Goal: Information Seeking & Learning: Learn about a topic

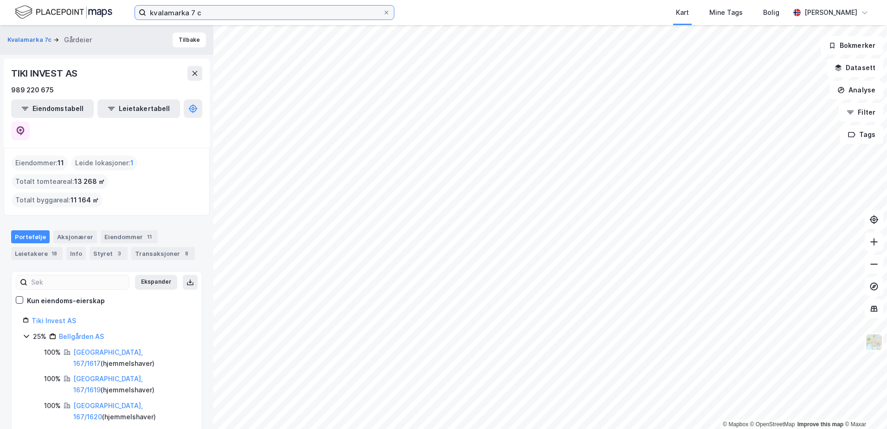
click at [184, 10] on input "kvalamarka 7 c" at bounding box center [264, 13] width 237 height 14
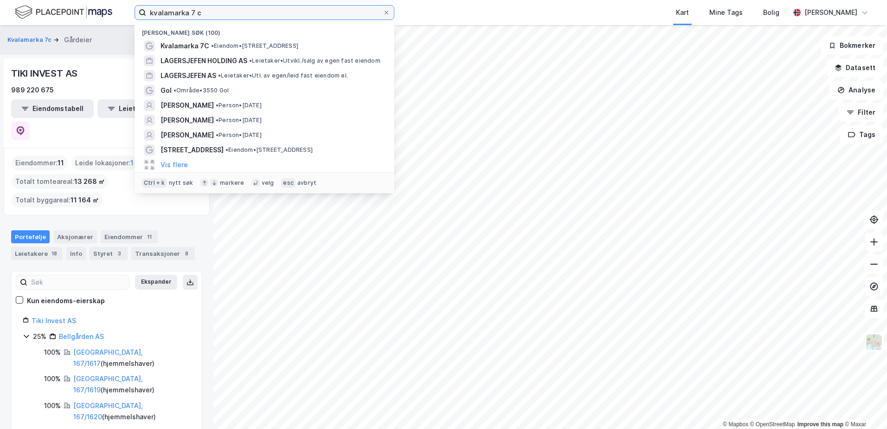
click at [184, 10] on input "kvalamarka 7 c" at bounding box center [264, 13] width 237 height 14
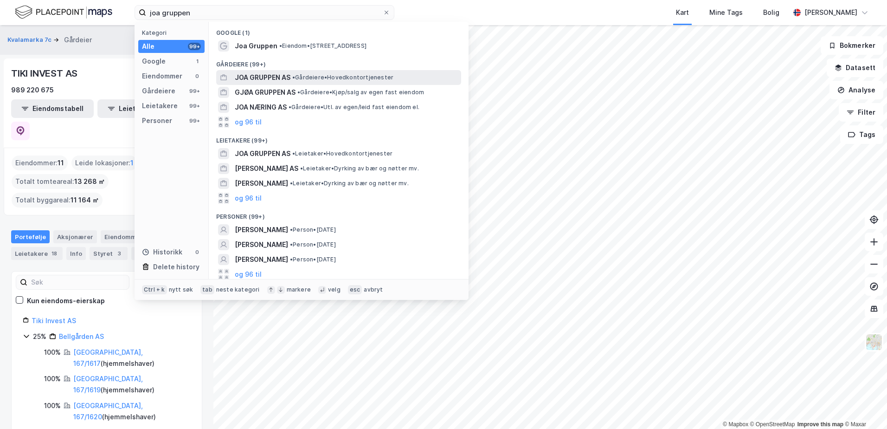
click at [256, 75] on span "JOA GRUPPEN AS" at bounding box center [263, 77] width 56 height 11
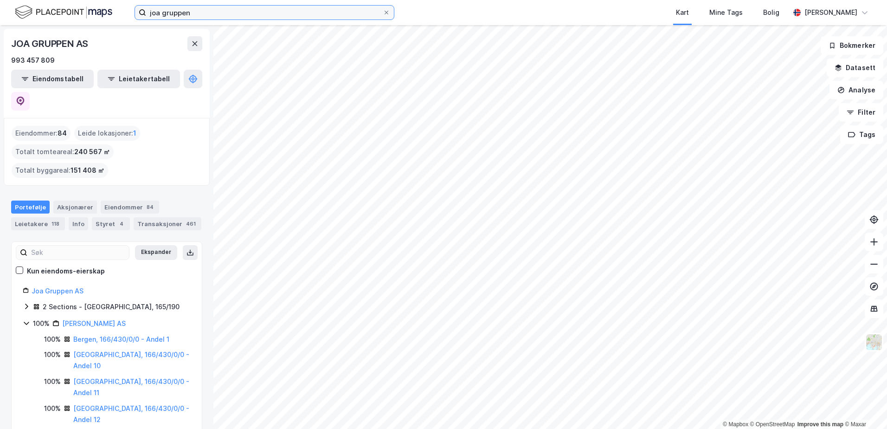
click at [170, 17] on input "joa gruppen" at bounding box center [264, 13] width 237 height 14
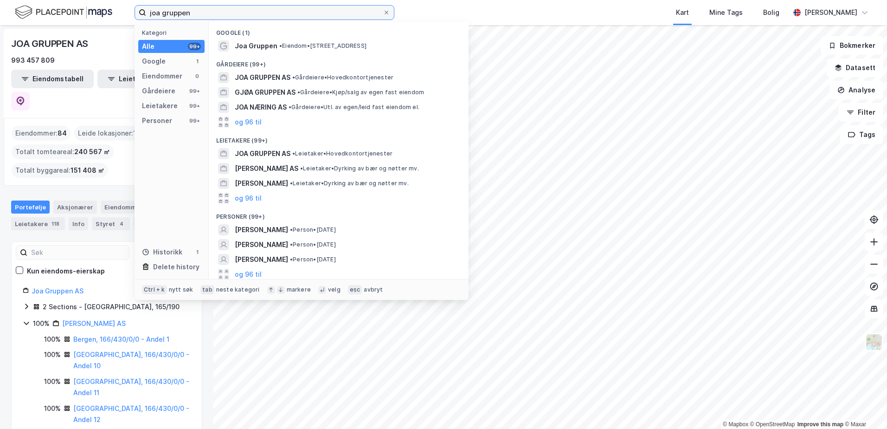
click at [170, 17] on input "joa gruppen" at bounding box center [264, 13] width 237 height 14
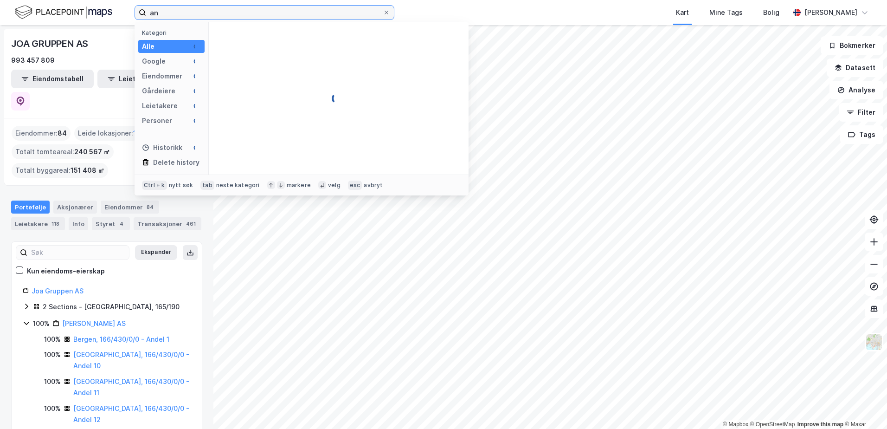
type input "a"
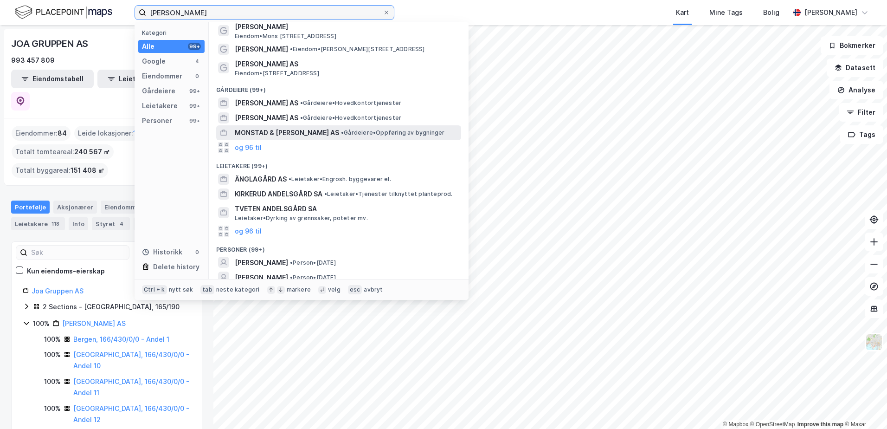
scroll to position [69, 0]
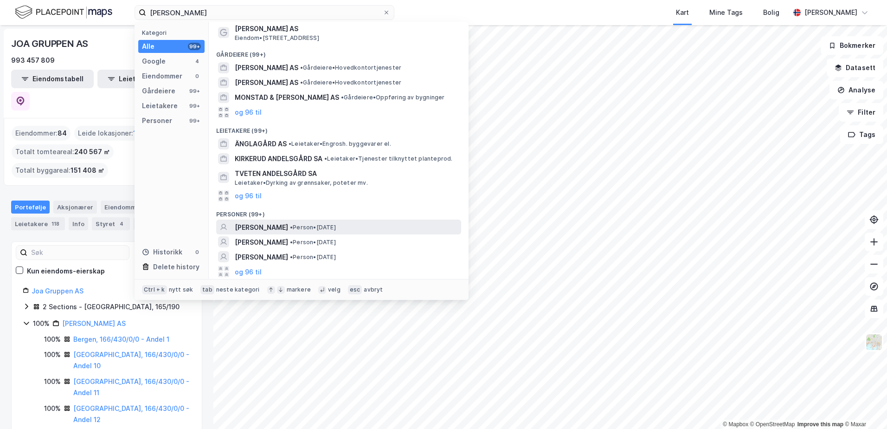
click at [268, 223] on span "[PERSON_NAME]" at bounding box center [261, 227] width 53 height 11
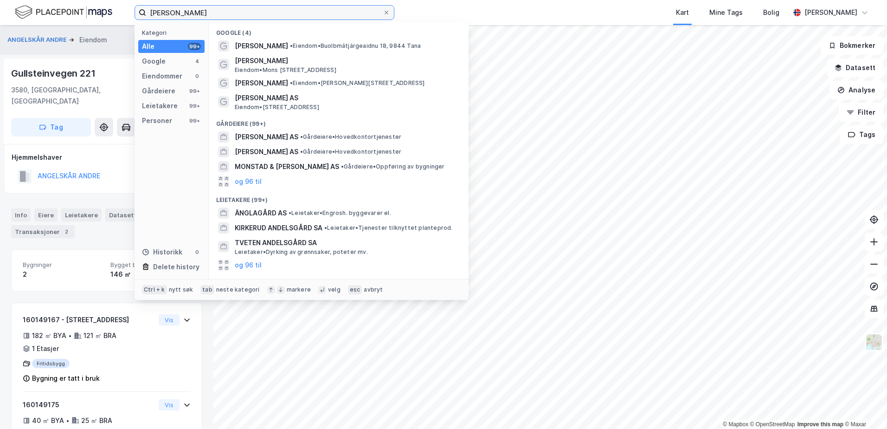
drag, startPoint x: 233, startPoint y: 13, endPoint x: 162, endPoint y: 8, distance: 71.1
click at [162, 8] on input "[PERSON_NAME]" at bounding box center [264, 13] width 237 height 14
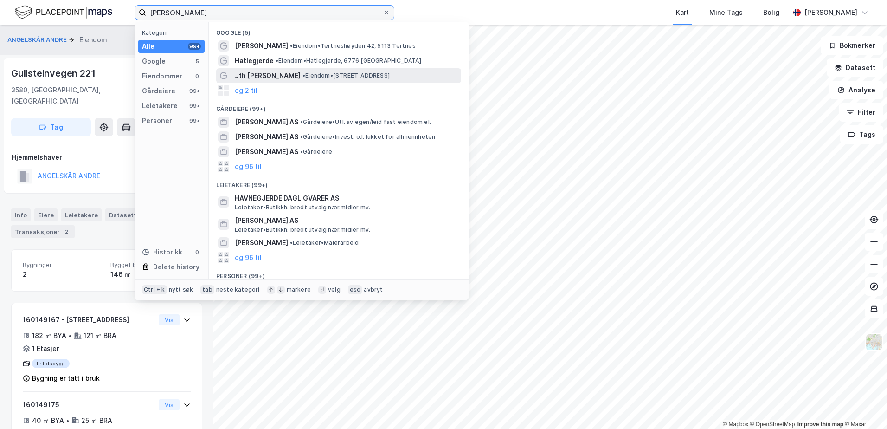
scroll to position [62, 0]
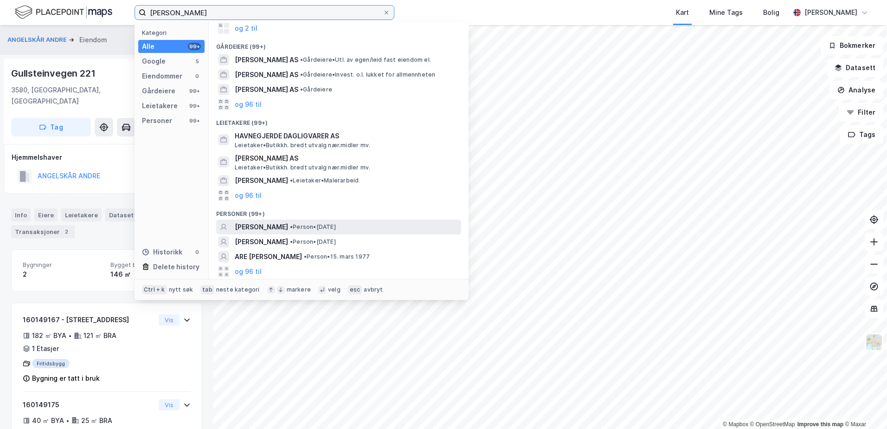
type input "[PERSON_NAME]"
click at [276, 224] on span "[PERSON_NAME]" at bounding box center [261, 226] width 53 height 11
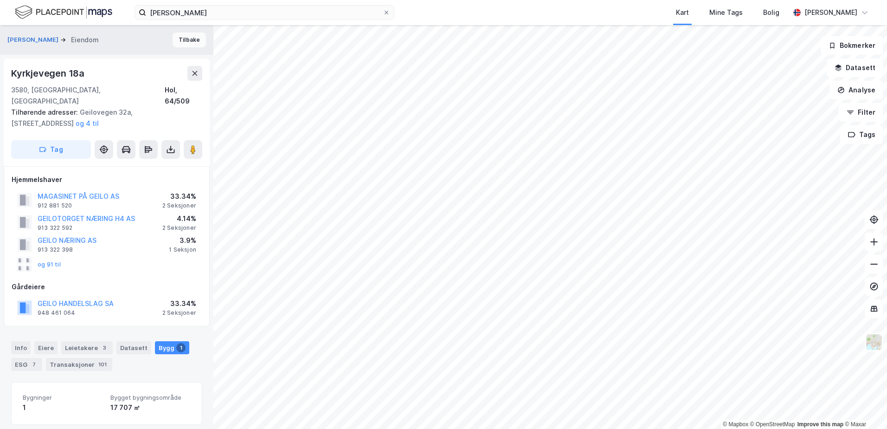
click at [173, 36] on button "Tilbake" at bounding box center [189, 39] width 33 height 15
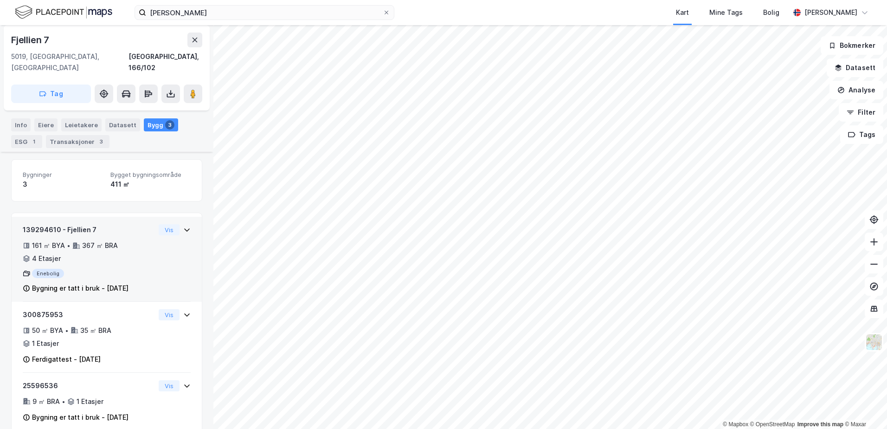
scroll to position [96, 0]
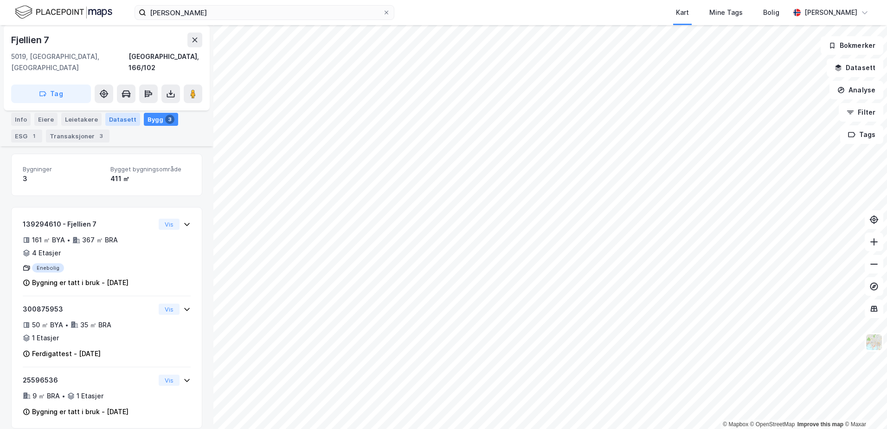
click at [109, 115] on div "Datasett" at bounding box center [122, 119] width 35 height 13
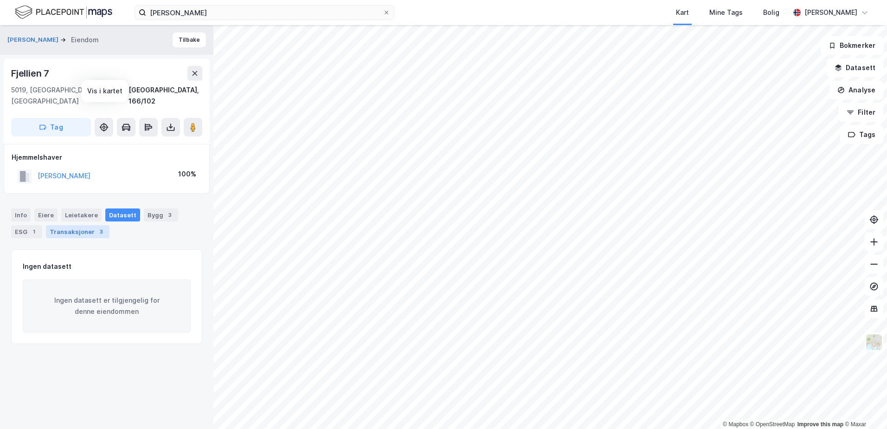
click at [83, 225] on div "Transaksjoner 3" at bounding box center [78, 231] width 64 height 13
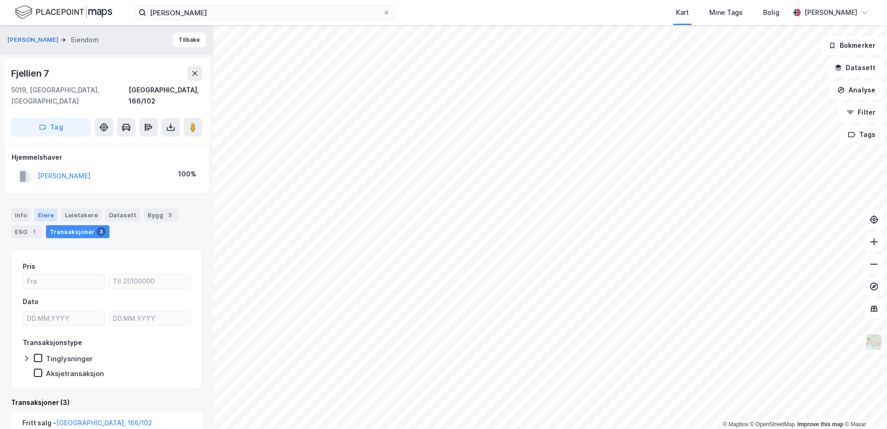
click at [42, 208] on div "Eiere" at bounding box center [45, 214] width 23 height 13
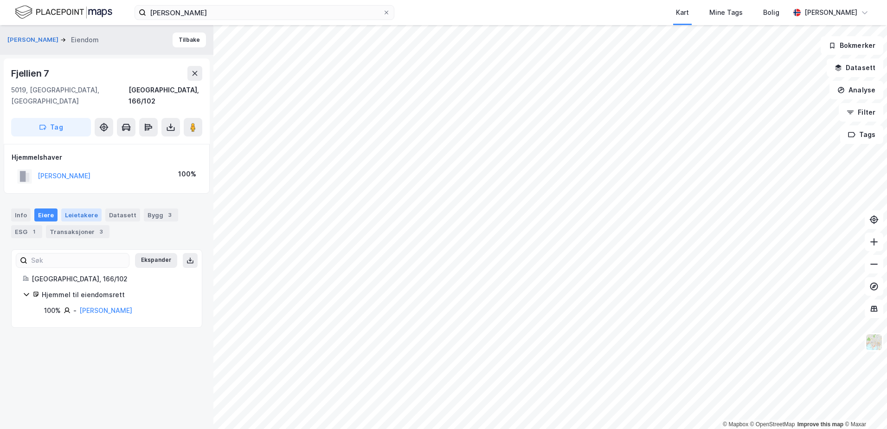
click at [65, 208] on div "Leietakere" at bounding box center [81, 214] width 40 height 13
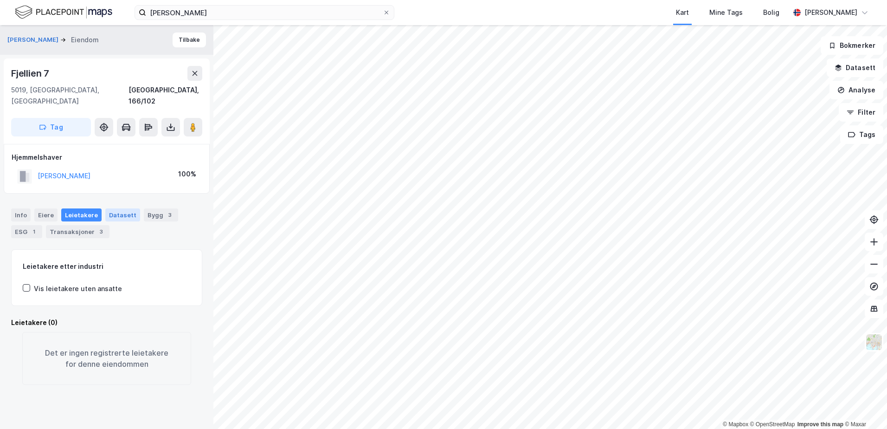
click at [120, 208] on div "Datasett" at bounding box center [122, 214] width 35 height 13
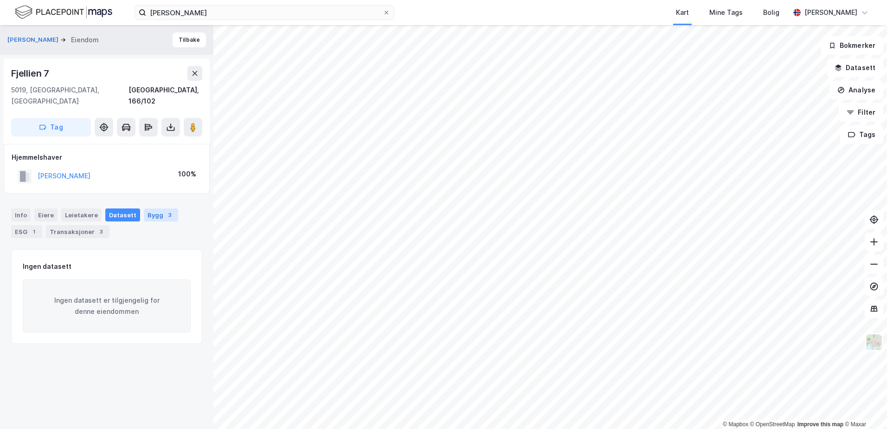
click at [144, 208] on div "Bygg 3" at bounding box center [161, 214] width 34 height 13
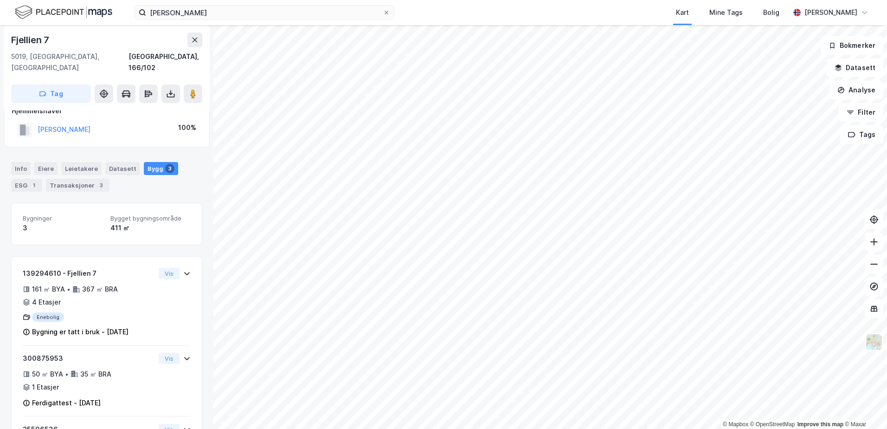
scroll to position [3, 0]
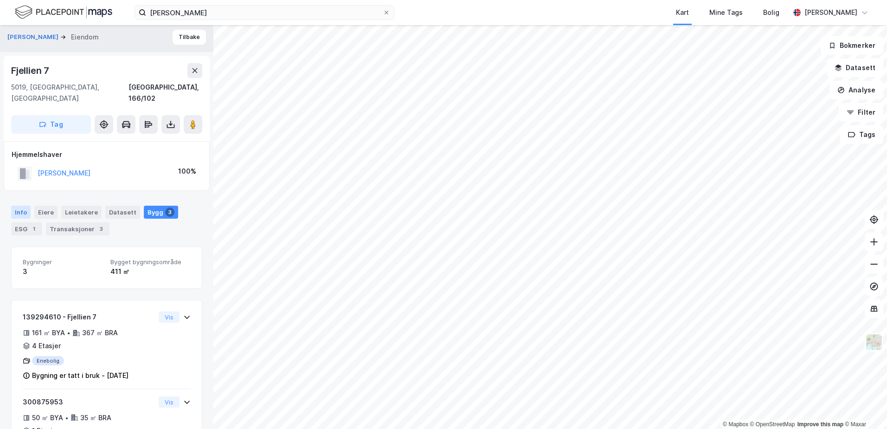
click at [23, 206] on div "Info" at bounding box center [20, 212] width 19 height 13
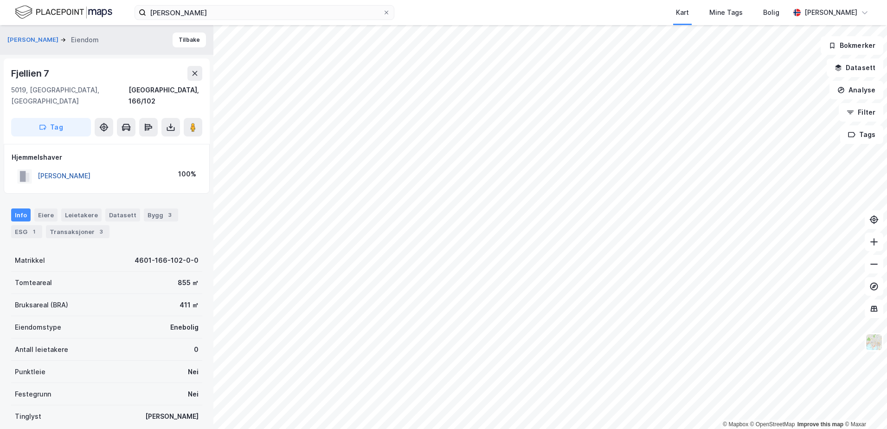
click at [0, 0] on button "[PERSON_NAME]" at bounding box center [0, 0] width 0 height 0
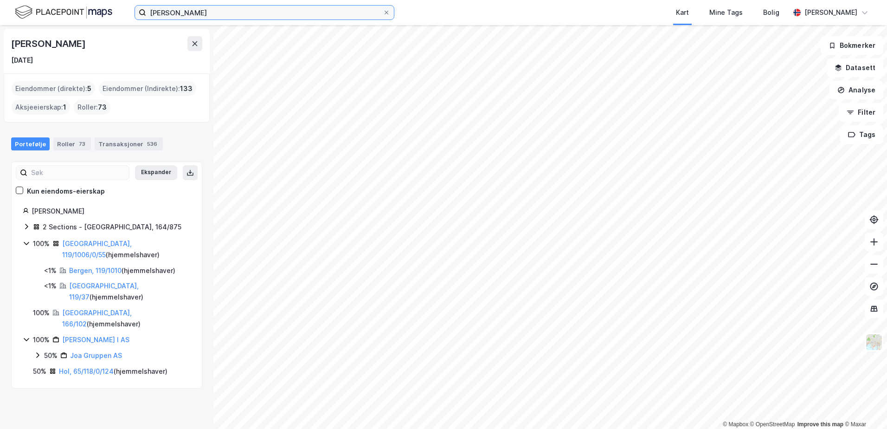
click at [187, 11] on input "[PERSON_NAME]" at bounding box center [264, 13] width 237 height 14
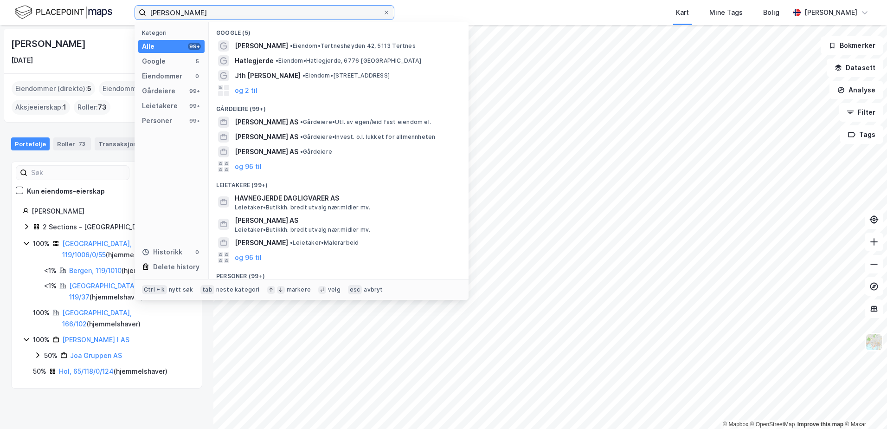
click at [187, 11] on input "[PERSON_NAME]" at bounding box center [264, 13] width 237 height 14
click at [386, 14] on icon at bounding box center [387, 13] width 6 height 6
click at [383, 14] on input "[PERSON_NAME]" at bounding box center [264, 13] width 237 height 14
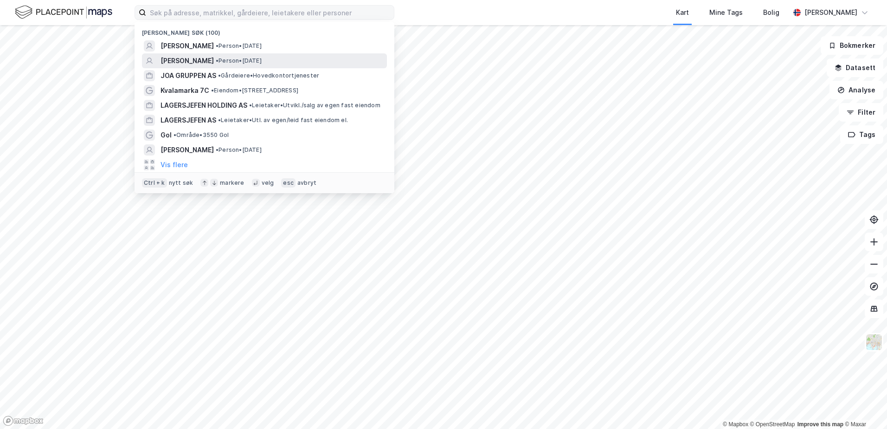
click at [193, 60] on span "[PERSON_NAME]" at bounding box center [187, 60] width 53 height 11
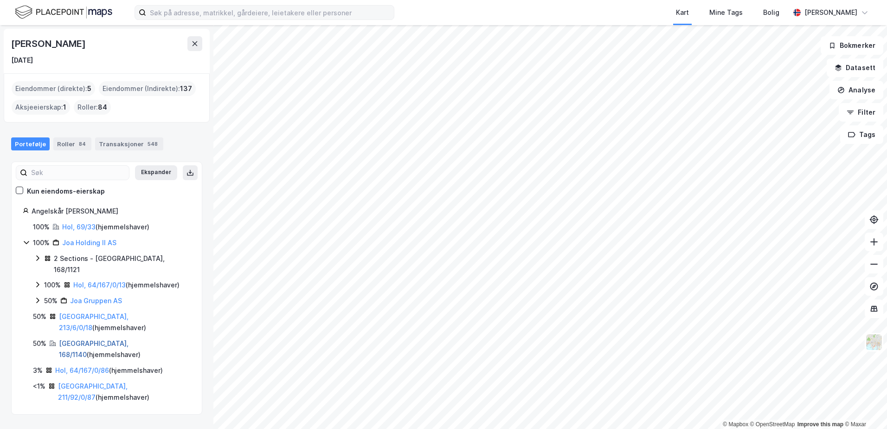
click at [73, 339] on link "[GEOGRAPHIC_DATA], 168/1140" at bounding box center [94, 348] width 70 height 19
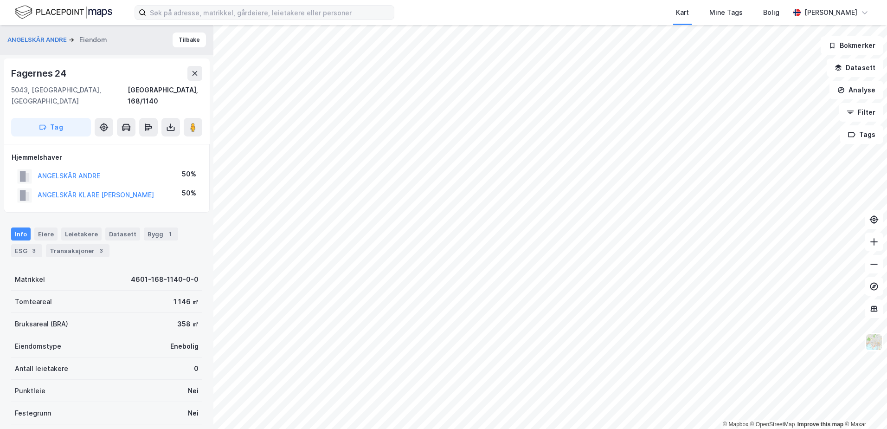
scroll to position [1, 0]
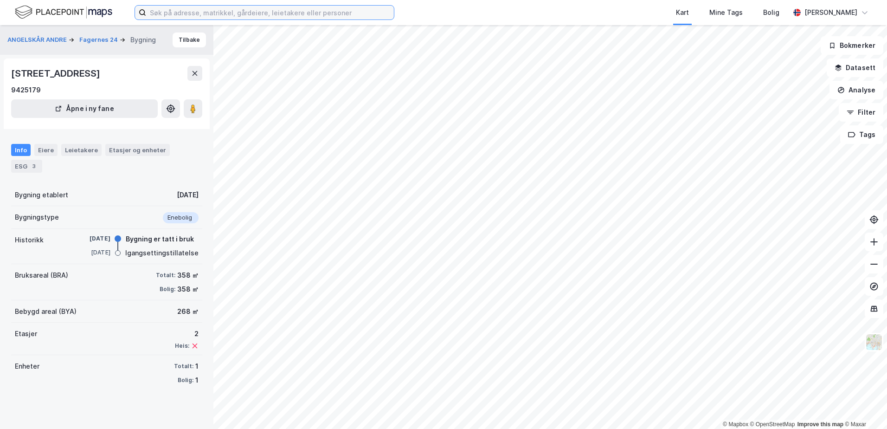
click at [242, 11] on input at bounding box center [270, 13] width 248 height 14
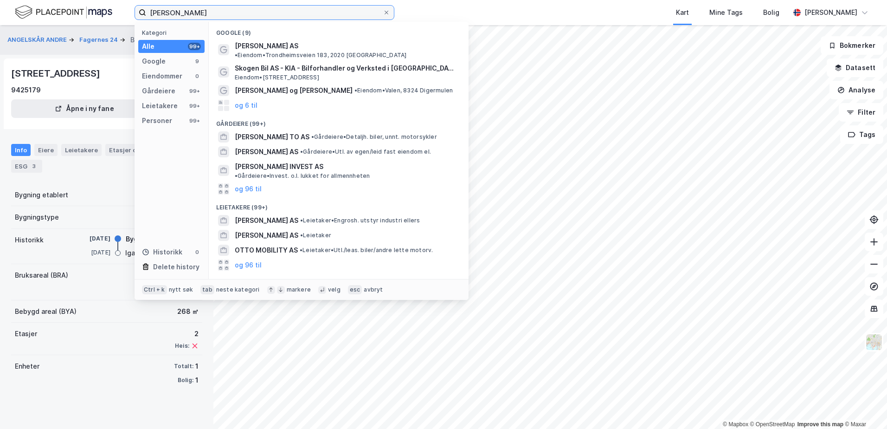
click at [172, 14] on input "[PERSON_NAME]" at bounding box center [264, 13] width 237 height 14
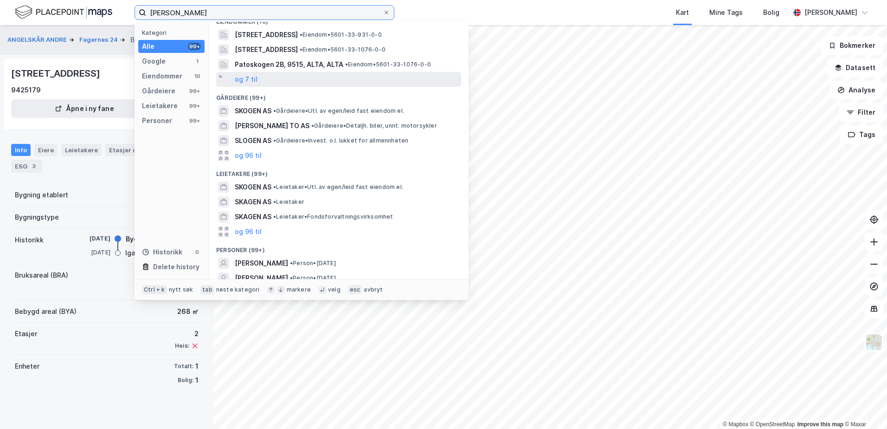
scroll to position [79, 0]
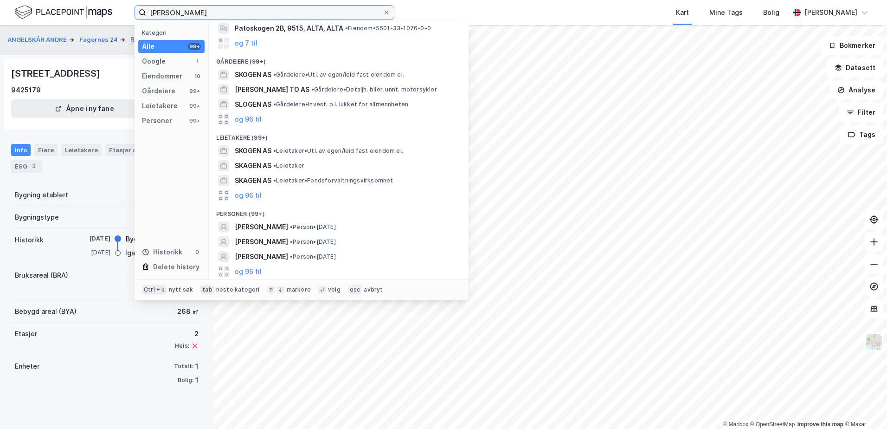
click at [167, 14] on input "[PERSON_NAME]" at bounding box center [264, 13] width 237 height 14
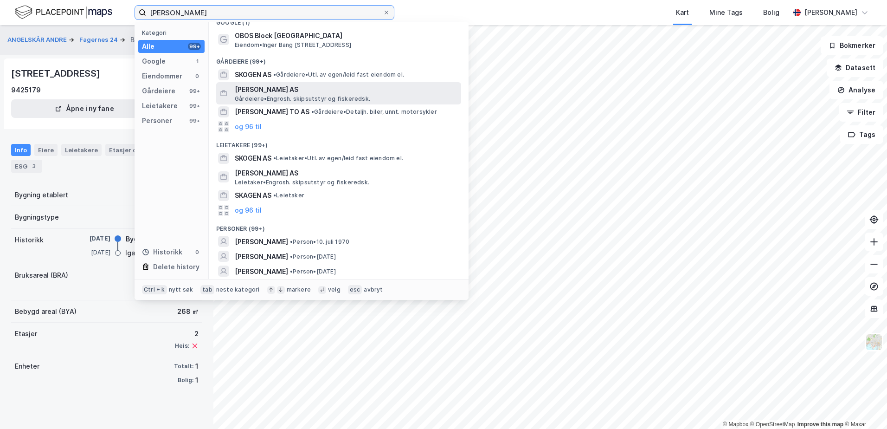
scroll to position [25, 0]
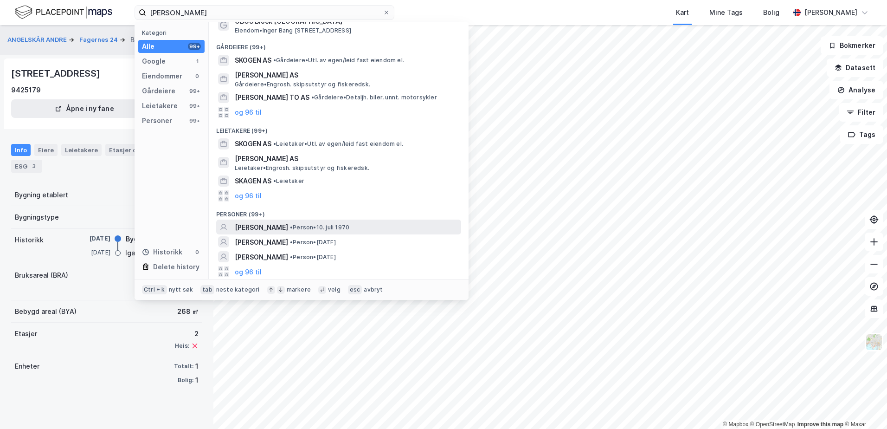
click at [282, 229] on span "[PERSON_NAME]" at bounding box center [261, 227] width 53 height 11
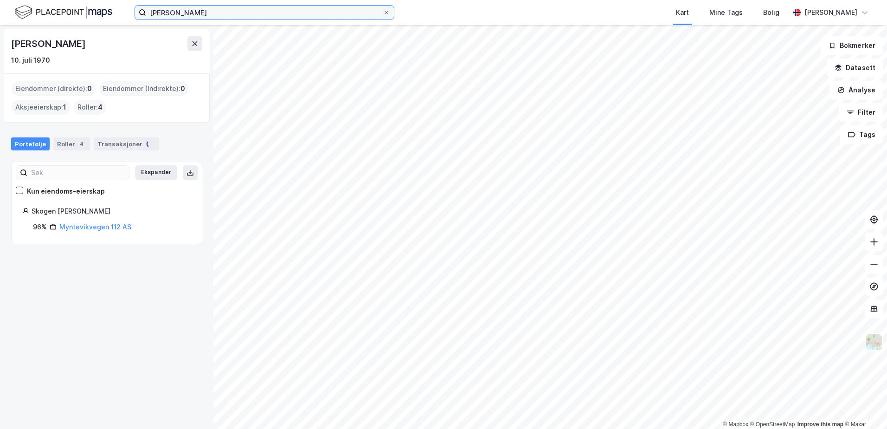
click at [197, 12] on input "[PERSON_NAME]" at bounding box center [264, 13] width 237 height 14
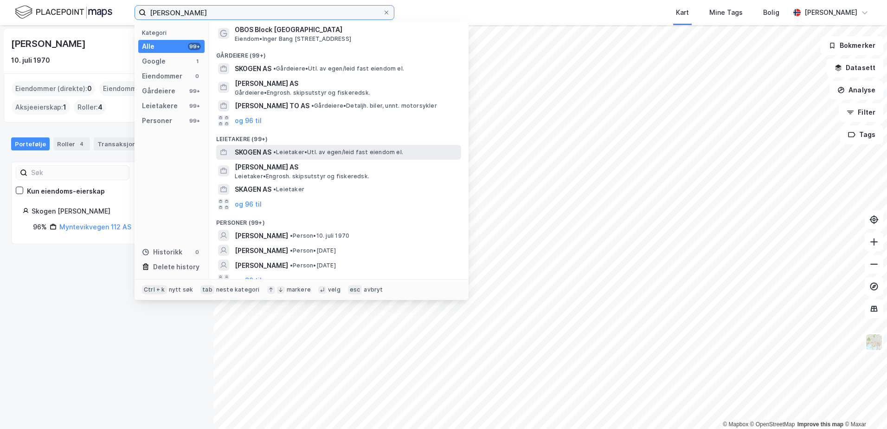
scroll to position [25, 0]
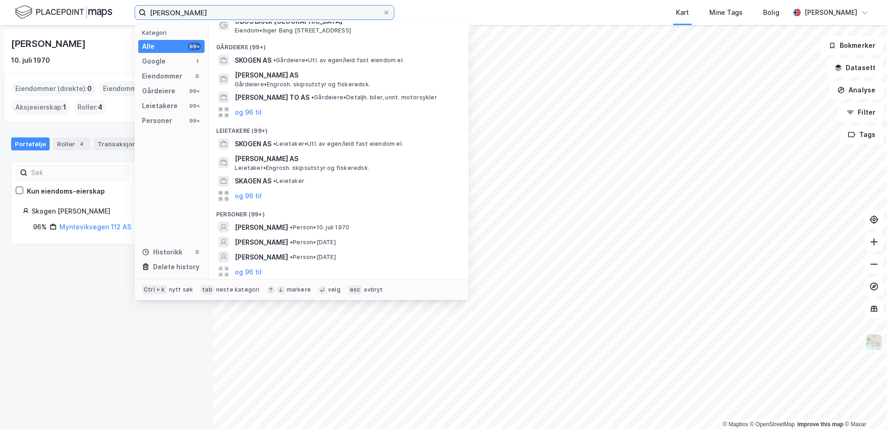
click at [234, 16] on input "[PERSON_NAME]" at bounding box center [264, 13] width 237 height 14
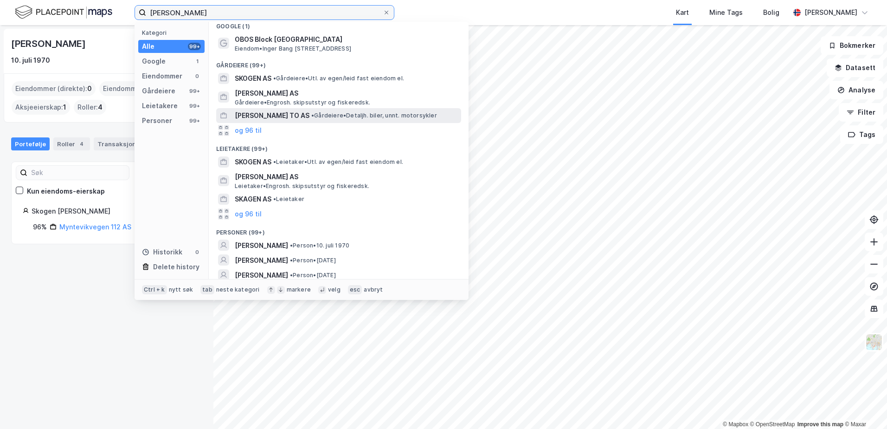
scroll to position [0, 0]
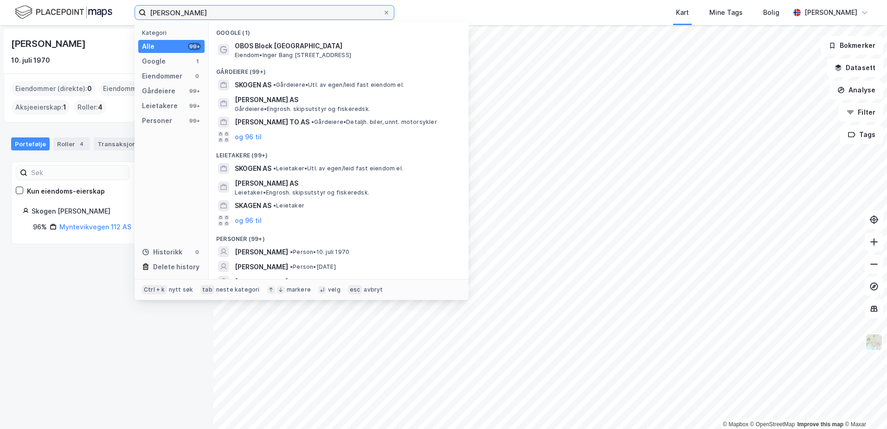
drag, startPoint x: 242, startPoint y: 14, endPoint x: 151, endPoint y: 14, distance: 90.9
click at [151, 14] on input "[PERSON_NAME]" at bounding box center [264, 13] width 237 height 14
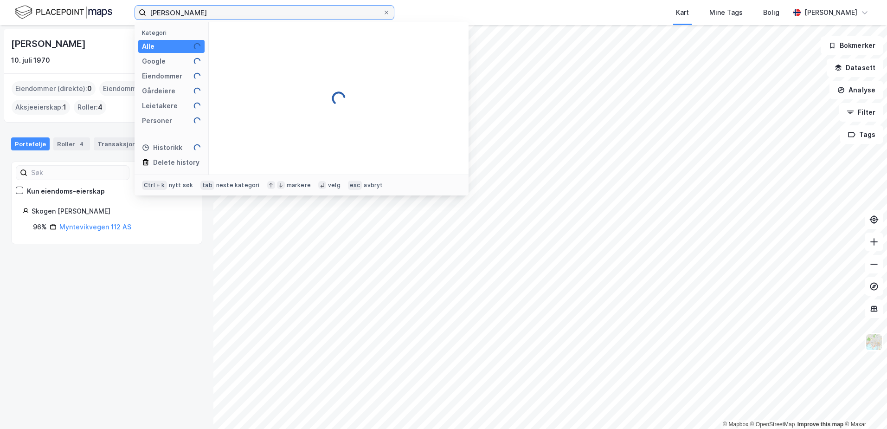
type input "[PERSON_NAME]"
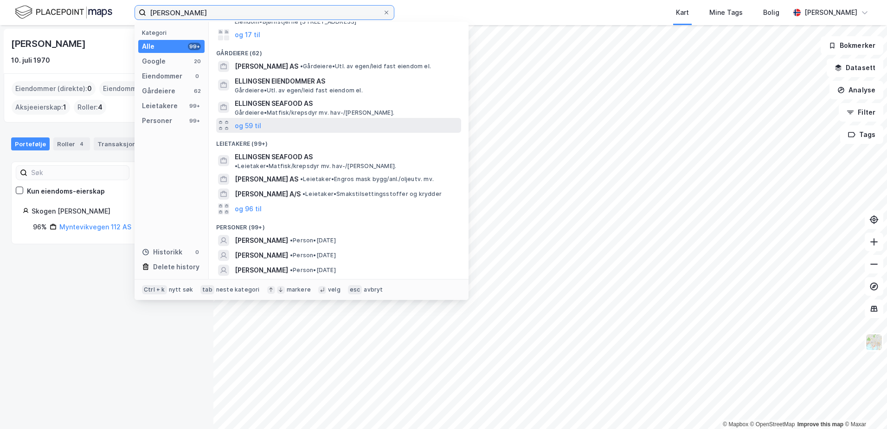
scroll to position [77, 0]
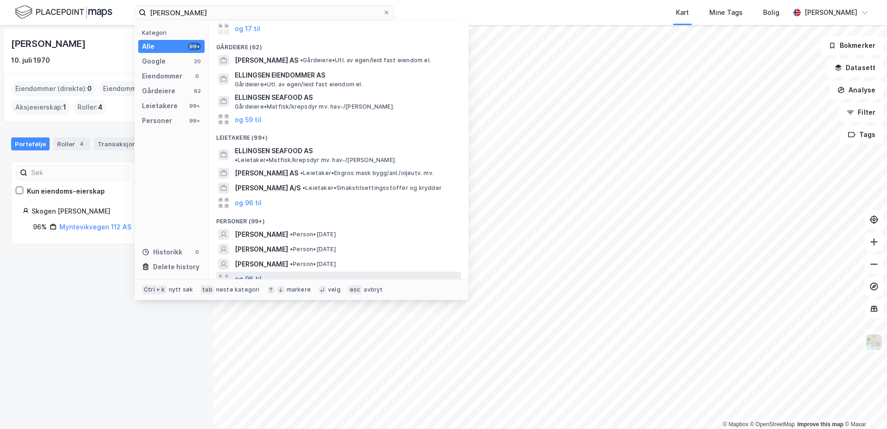
click at [246, 273] on button "og 96 til" at bounding box center [248, 278] width 27 height 11
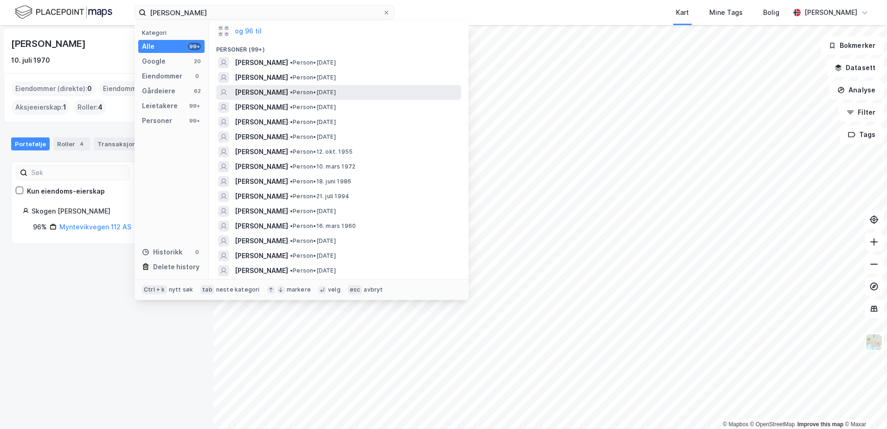
scroll to position [262, 0]
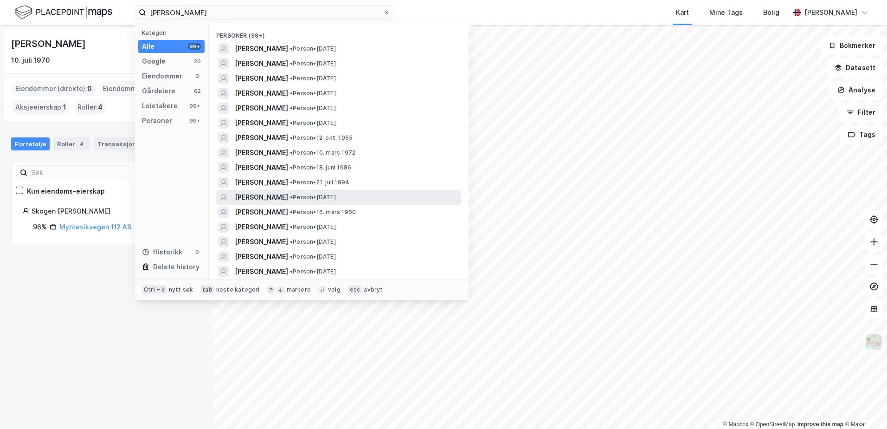
click at [288, 192] on span "[PERSON_NAME]" at bounding box center [261, 197] width 53 height 11
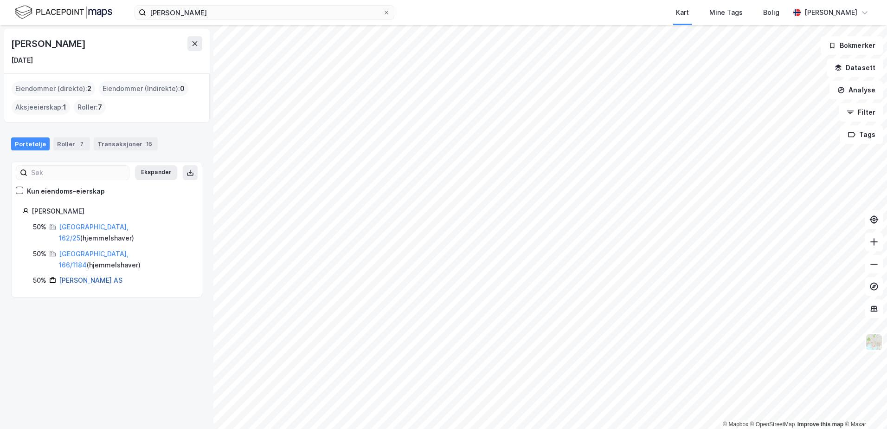
click at [79, 276] on link "[PERSON_NAME] AS" at bounding box center [91, 280] width 64 height 8
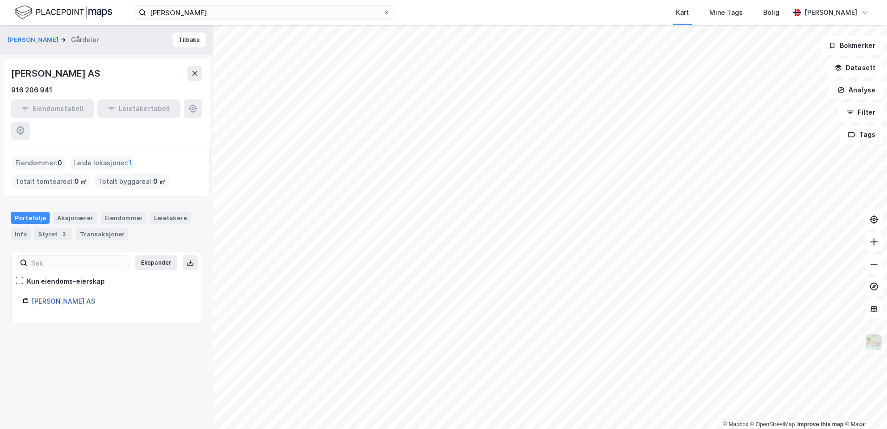
click at [42, 297] on link "[PERSON_NAME] AS" at bounding box center [64, 301] width 64 height 8
click at [173, 41] on button "Tilbake" at bounding box center [189, 39] width 33 height 15
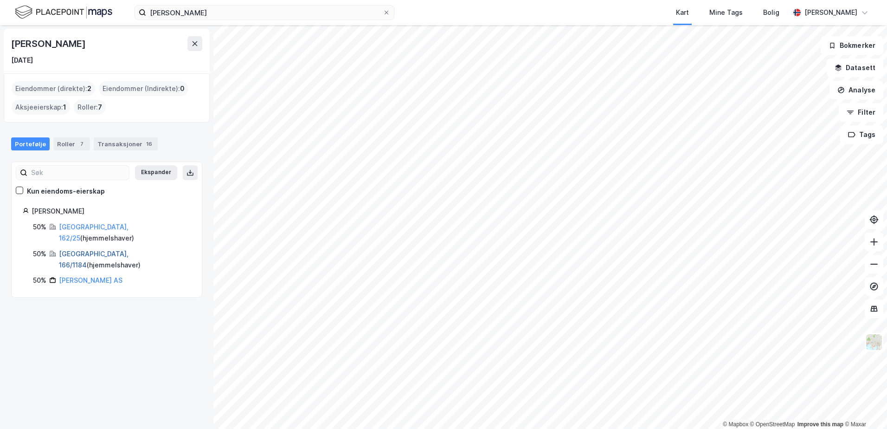
click at [77, 250] on link "[GEOGRAPHIC_DATA], 166/1184" at bounding box center [94, 259] width 70 height 19
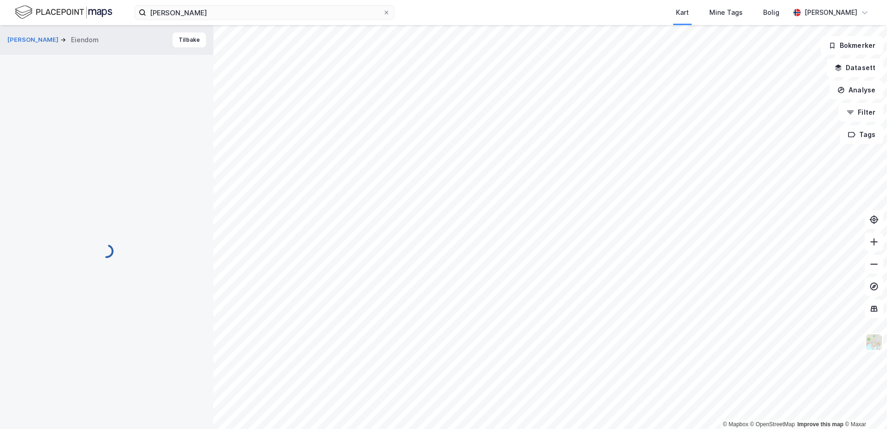
scroll to position [1, 0]
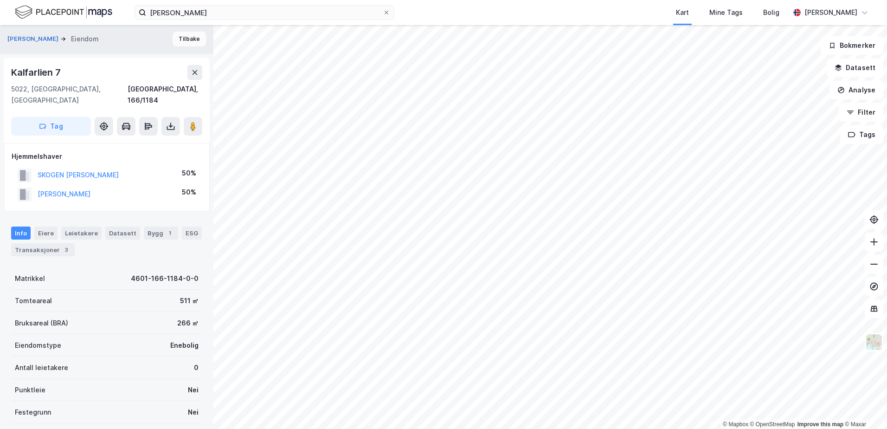
click at [189, 39] on button "Tilbake" at bounding box center [189, 39] width 33 height 15
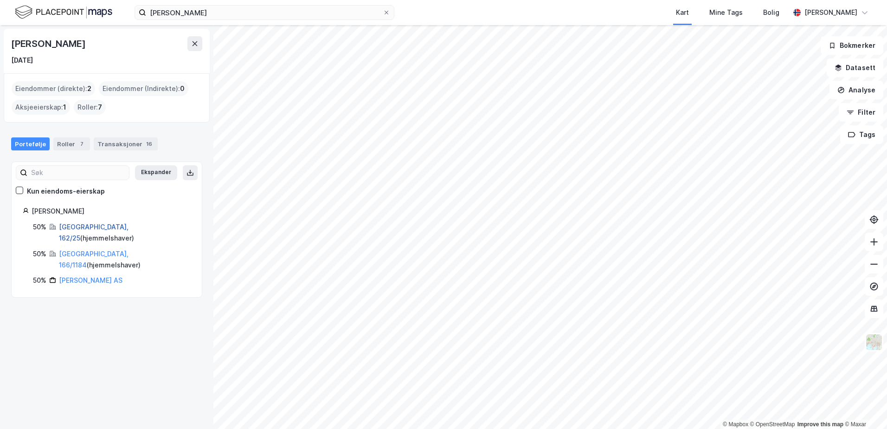
click at [83, 226] on link "[GEOGRAPHIC_DATA], 162/25" at bounding box center [94, 232] width 70 height 19
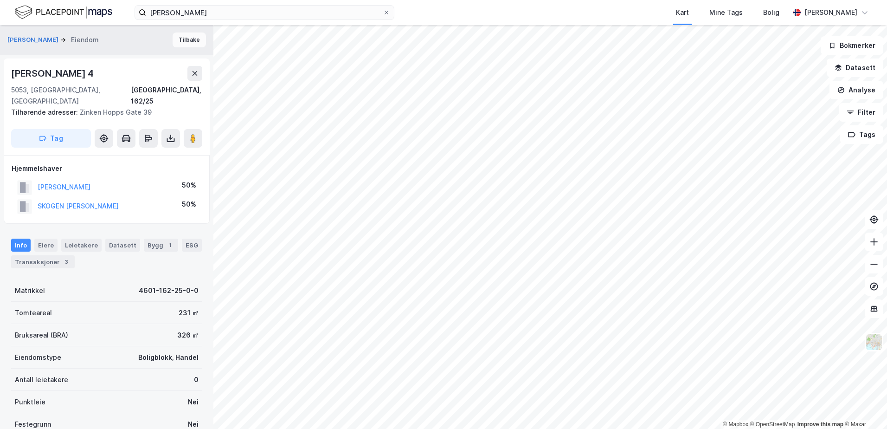
click at [175, 44] on button "Tilbake" at bounding box center [189, 39] width 33 height 15
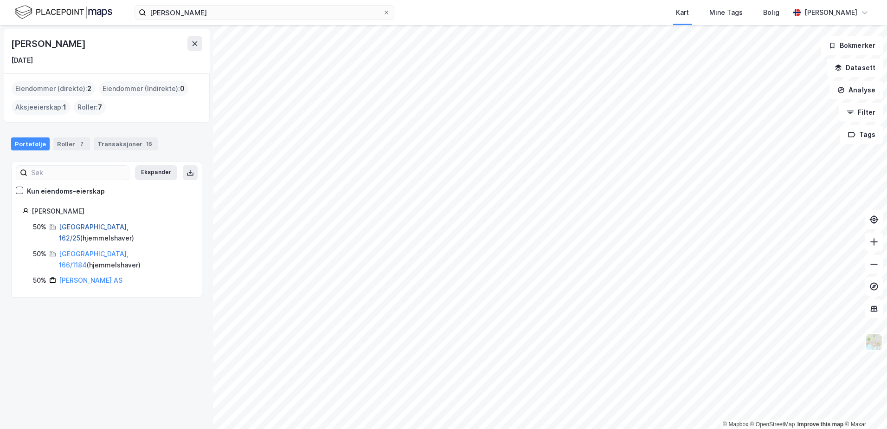
click at [82, 226] on link "[GEOGRAPHIC_DATA], 162/25" at bounding box center [94, 232] width 70 height 19
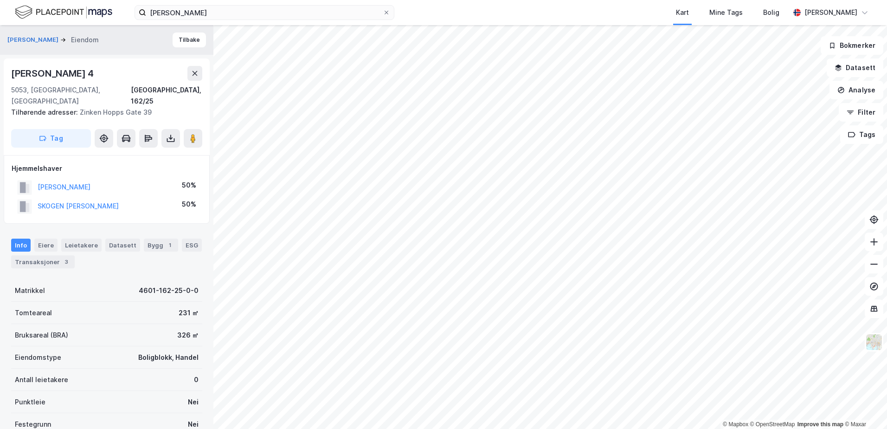
scroll to position [1, 0]
click at [0, 0] on button "SKOGEN [PERSON_NAME]" at bounding box center [0, 0] width 0 height 0
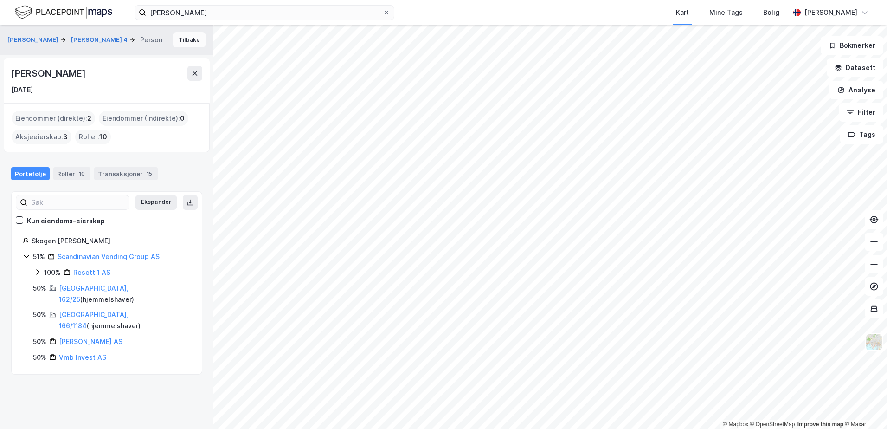
click at [173, 39] on button "Tilbake" at bounding box center [189, 39] width 33 height 15
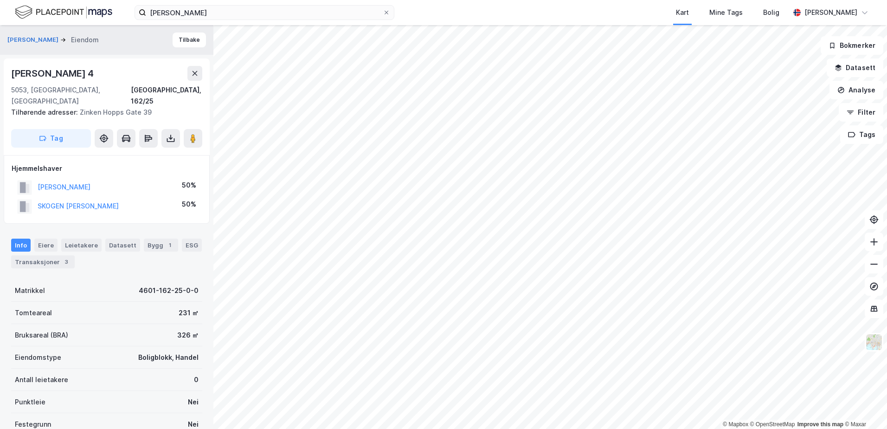
scroll to position [1, 0]
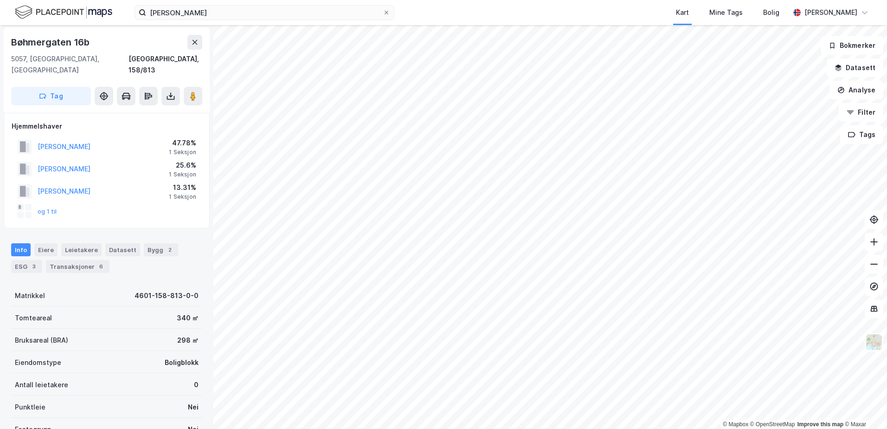
scroll to position [1, 0]
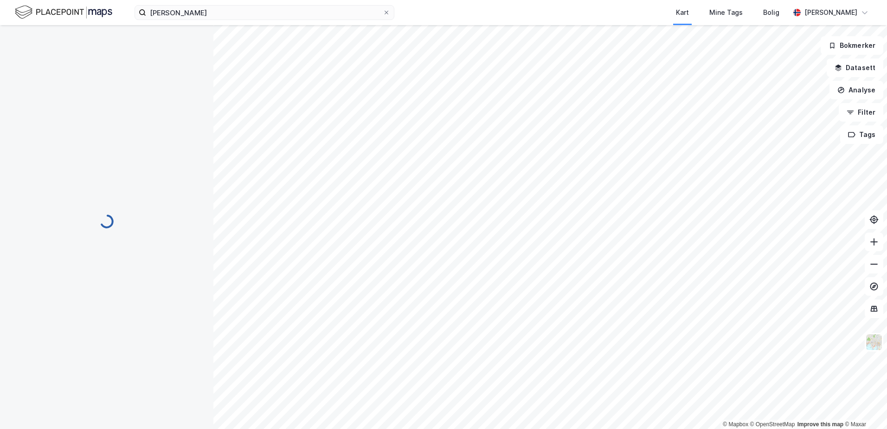
scroll to position [1, 0]
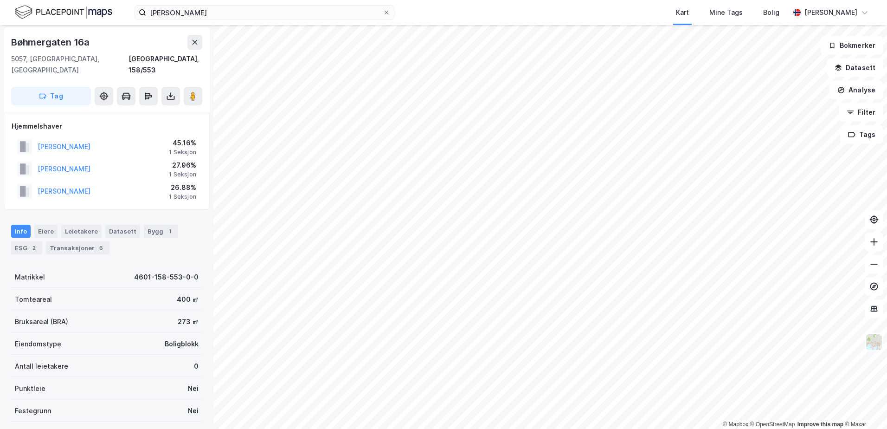
scroll to position [1, 0]
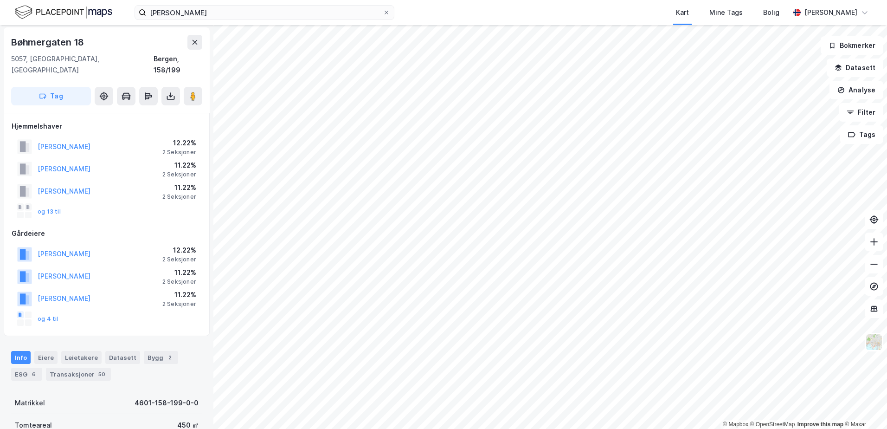
scroll to position [1, 0]
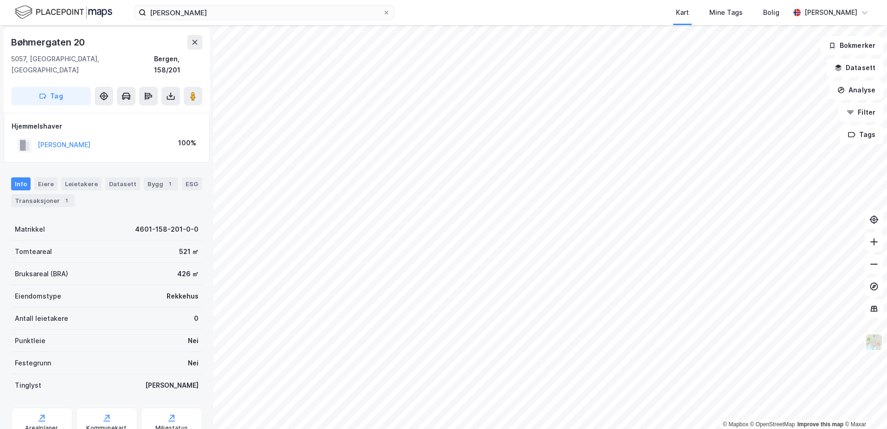
scroll to position [1, 0]
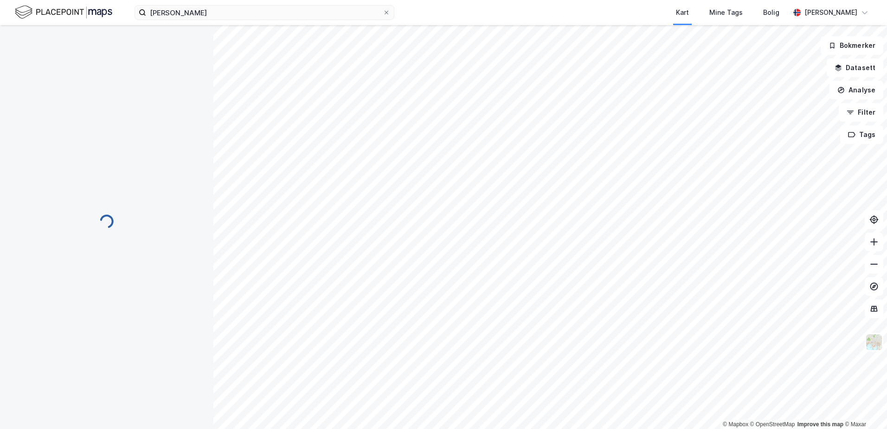
scroll to position [1, 0]
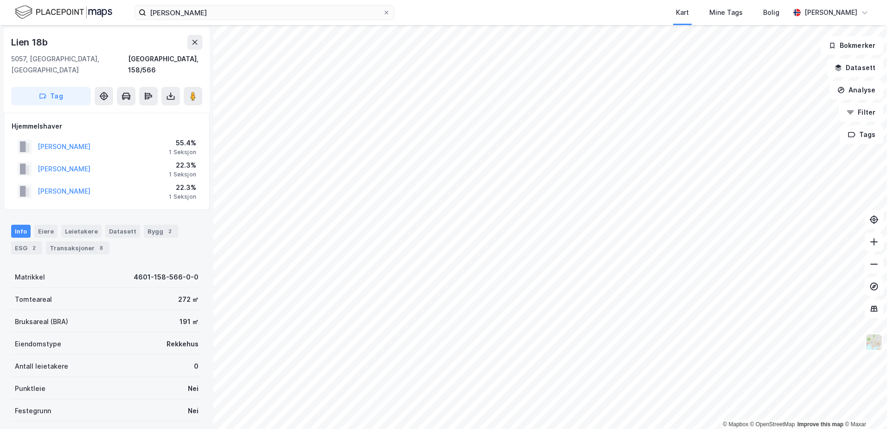
scroll to position [1, 0]
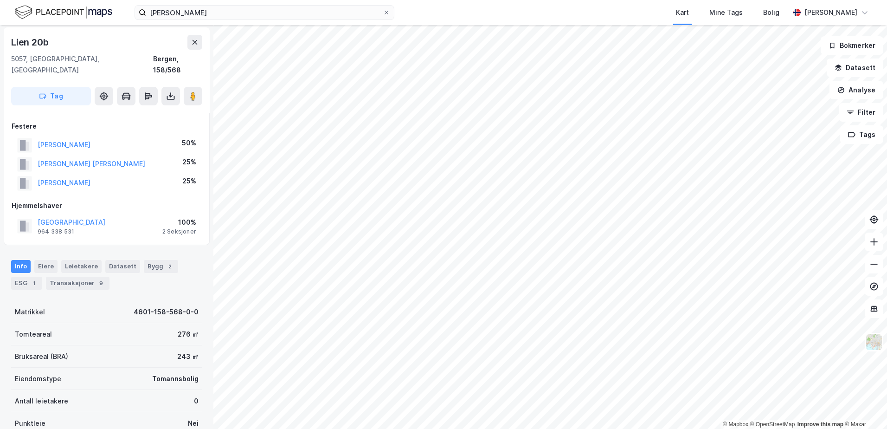
scroll to position [1, 0]
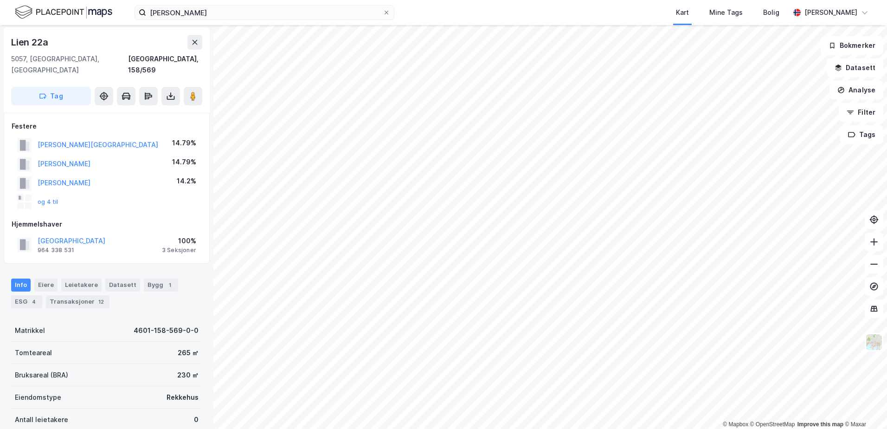
scroll to position [1, 0]
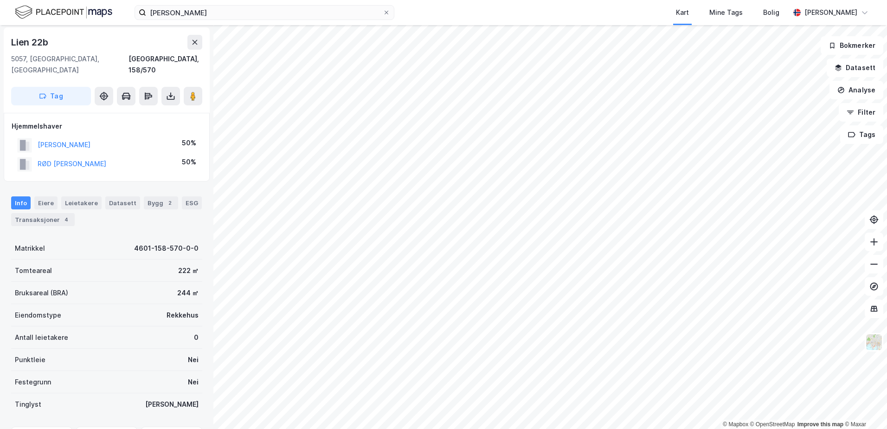
scroll to position [1, 0]
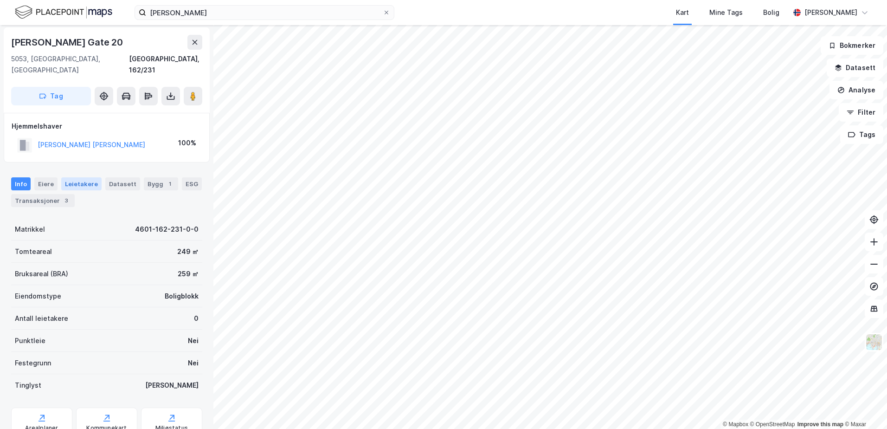
click at [71, 177] on div "Leietakere" at bounding box center [81, 183] width 40 height 13
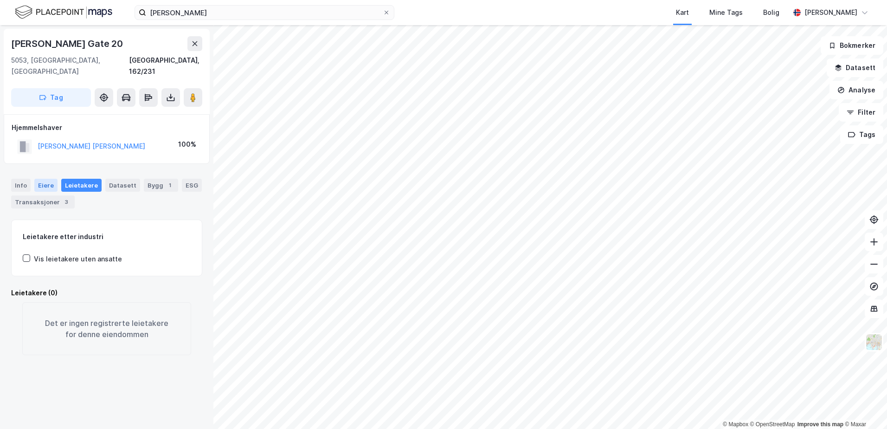
click at [55, 179] on div "Eiere" at bounding box center [45, 185] width 23 height 13
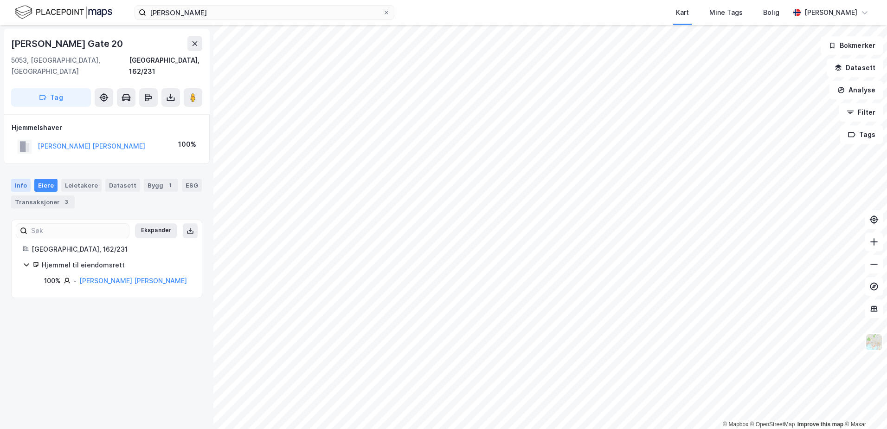
click at [28, 179] on div "Info" at bounding box center [20, 185] width 19 height 13
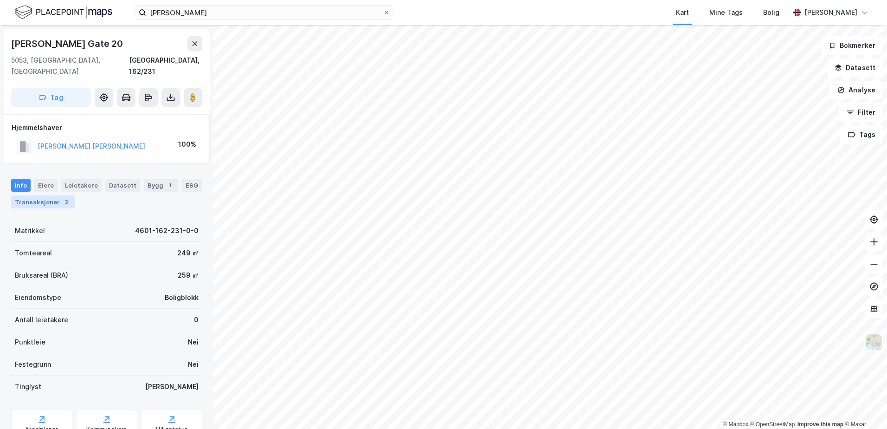
click at [51, 195] on div "Transaksjoner 3" at bounding box center [43, 201] width 64 height 13
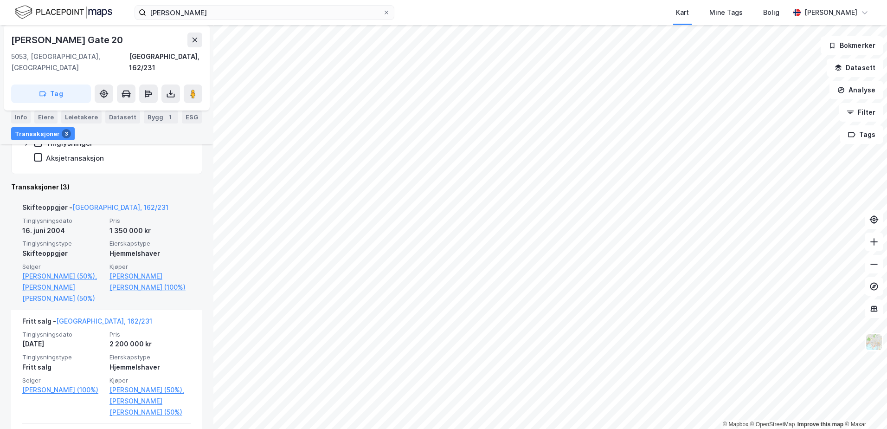
scroll to position [232, 0]
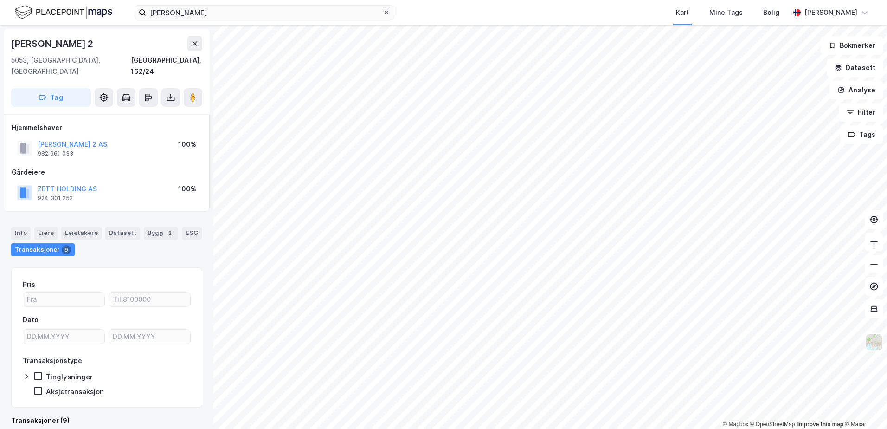
scroll to position [1, 0]
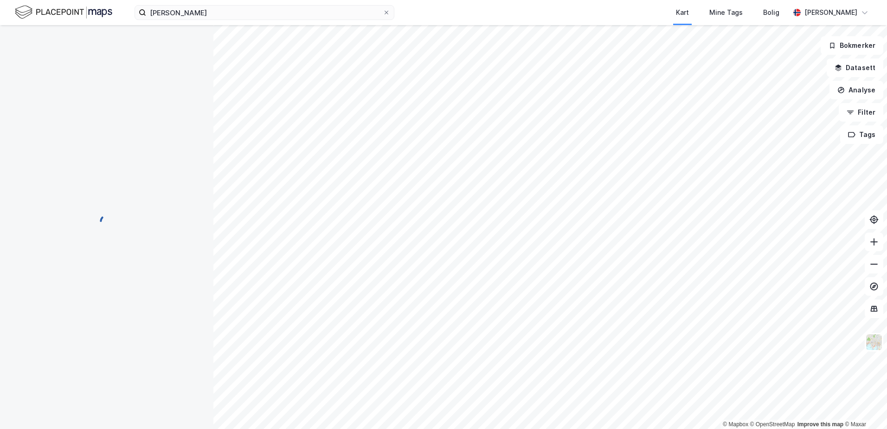
scroll to position [1, 0]
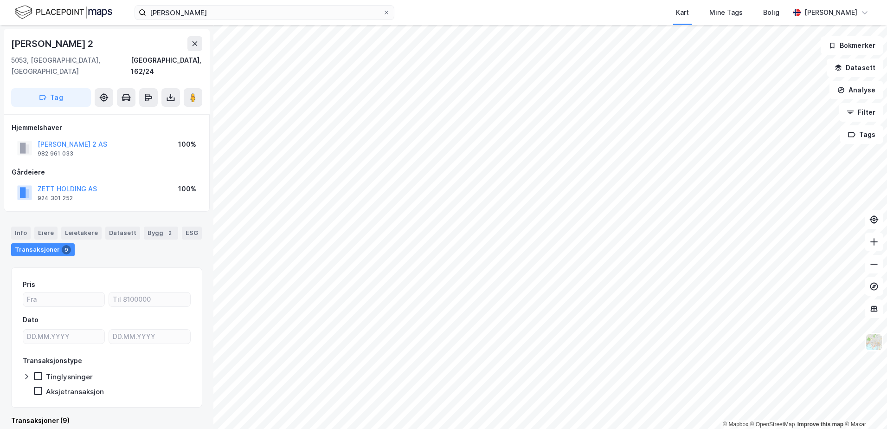
scroll to position [1, 0]
click at [0, 0] on button "ZETT HOLDING AS" at bounding box center [0, 0] width 0 height 0
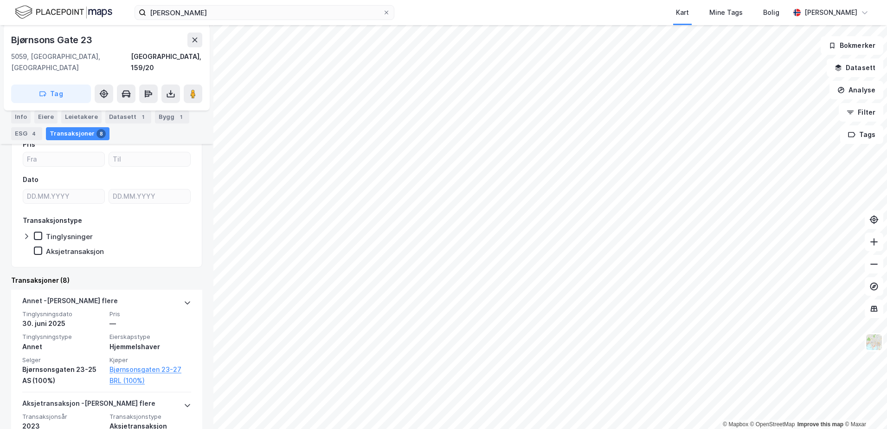
scroll to position [186, 0]
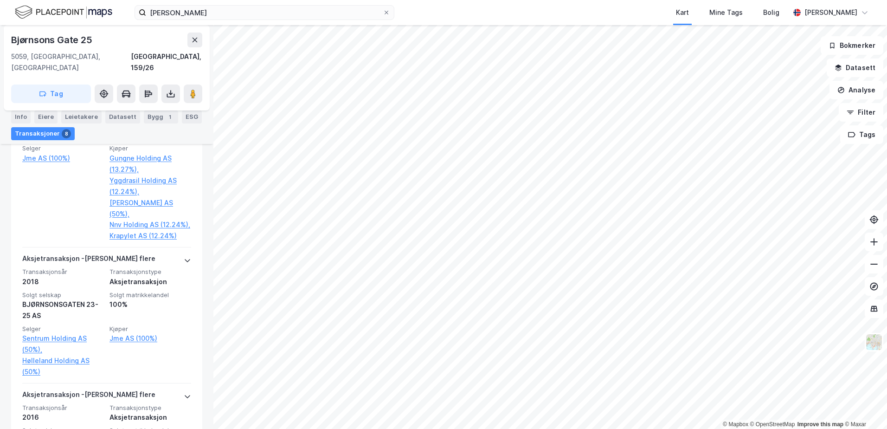
scroll to position [418, 0]
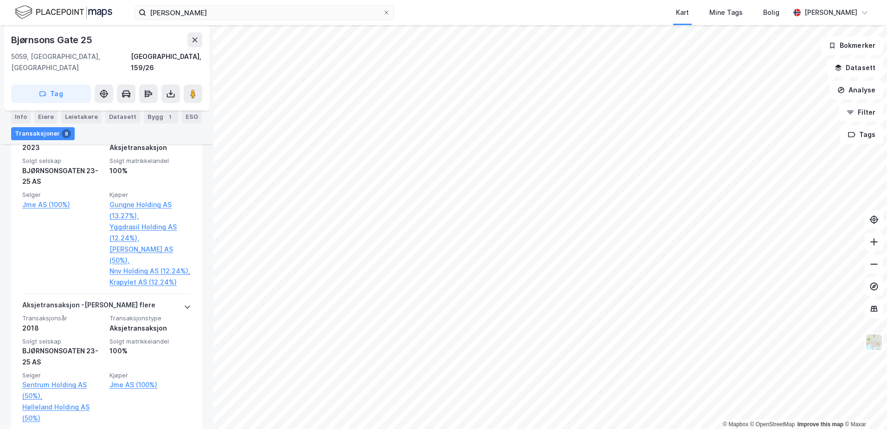
click at [401, 428] on html "[PERSON_NAME] Kart Mine Tags [PERSON_NAME] © Mapbox © OpenStreetMap Improve thi…" at bounding box center [443, 214] width 887 height 429
click at [328, 428] on html "[PERSON_NAME] Kart Mine Tags [PERSON_NAME] © Mapbox © OpenStreetMap Improve thi…" at bounding box center [443, 214] width 887 height 429
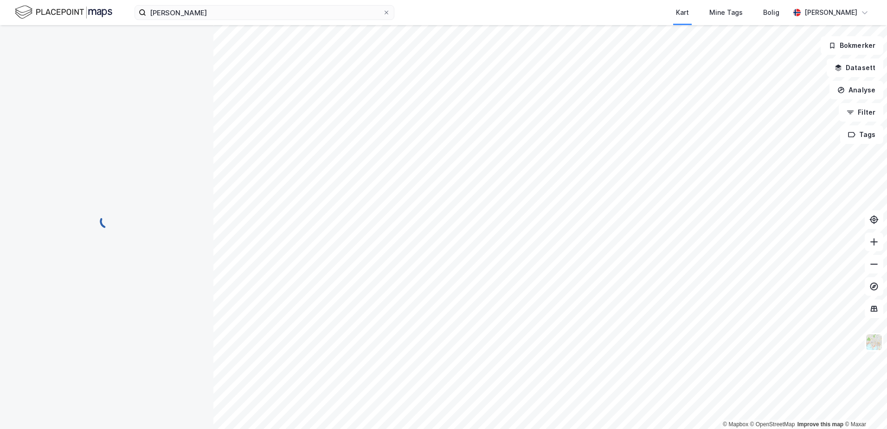
scroll to position [0, 0]
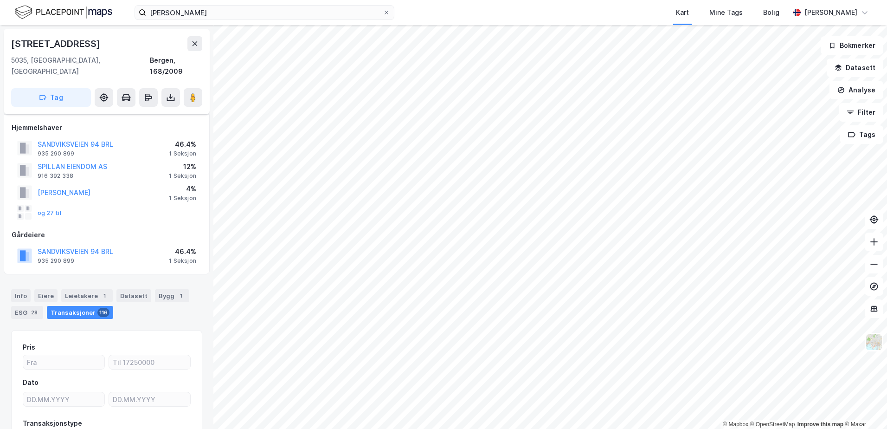
scroll to position [64, 0]
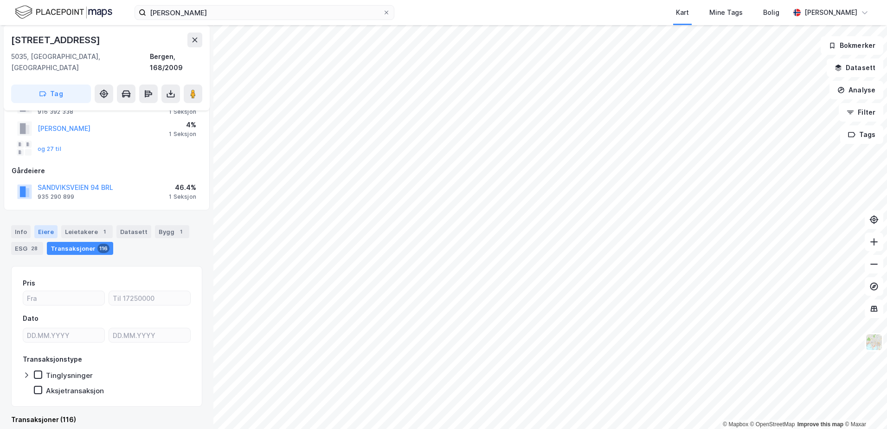
click at [53, 225] on div "Eiere" at bounding box center [45, 231] width 23 height 13
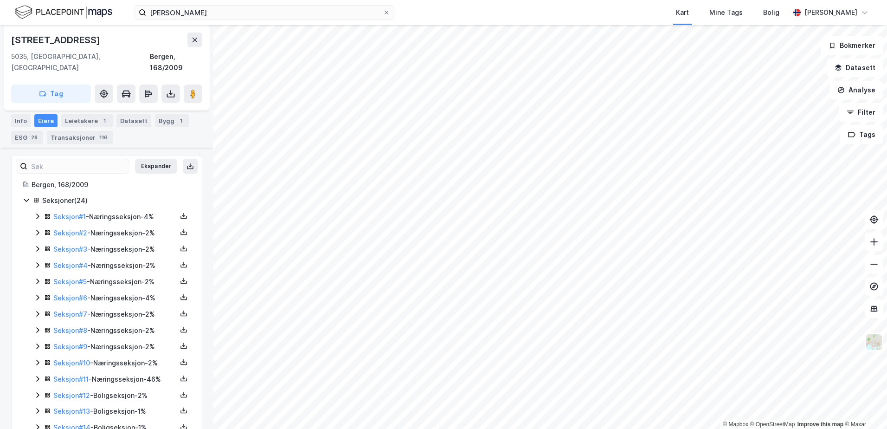
scroll to position [186, 0]
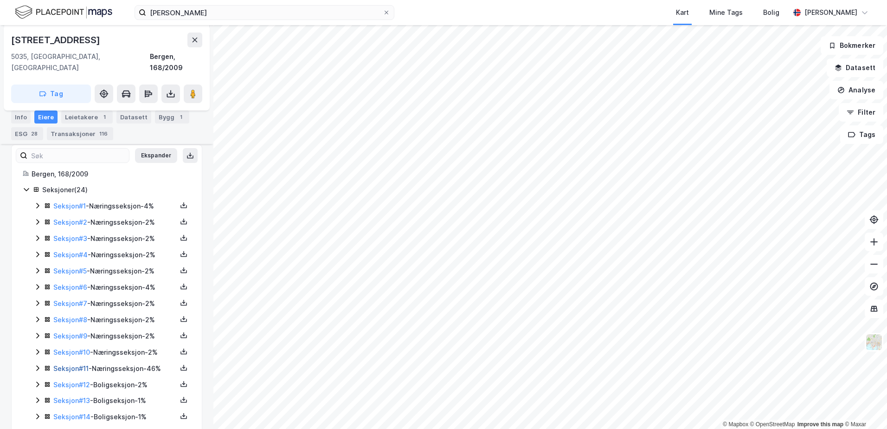
click at [78, 364] on link "Seksjon # 11" at bounding box center [70, 368] width 35 height 8
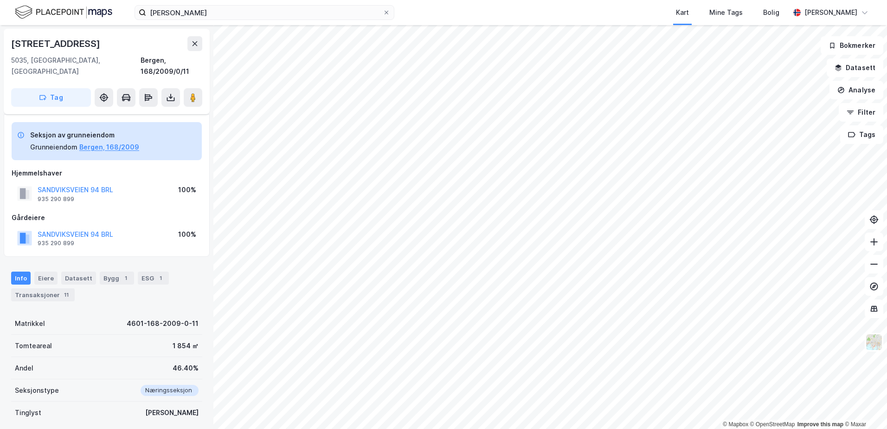
scroll to position [84, 0]
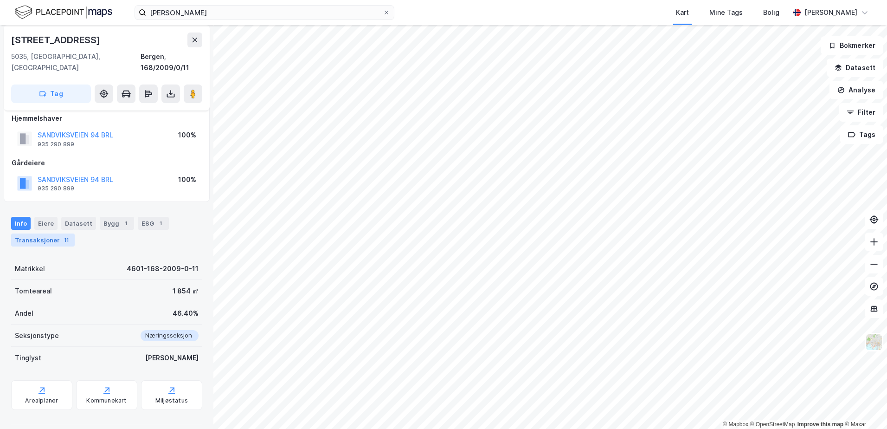
click at [41, 233] on div "Transaksjoner 11" at bounding box center [43, 239] width 64 height 13
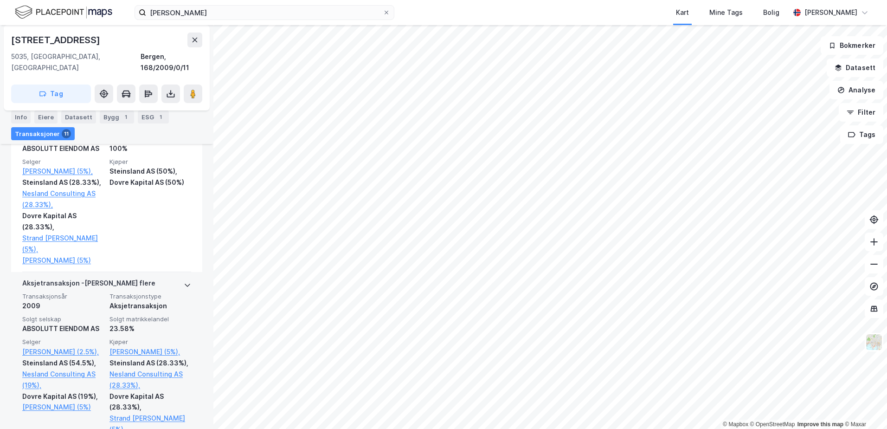
scroll to position [1291, 0]
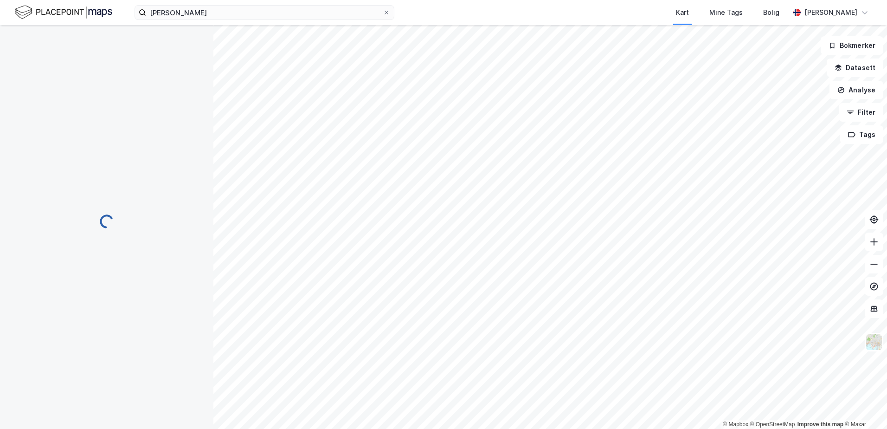
scroll to position [64, 0]
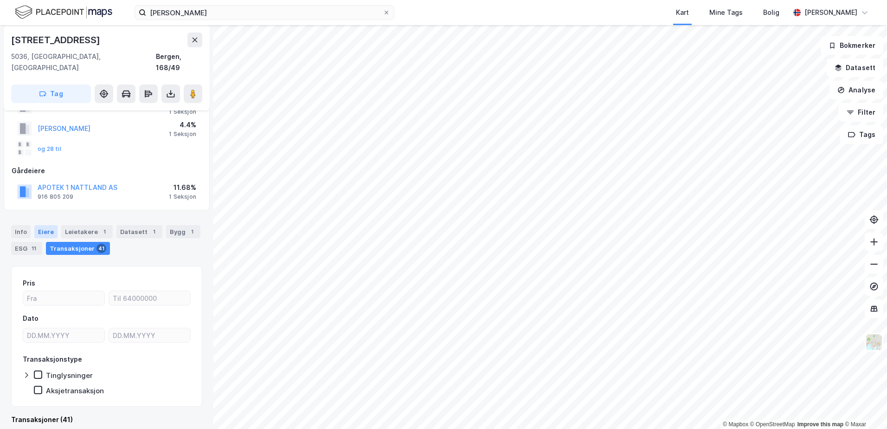
click at [51, 225] on div "Eiere" at bounding box center [45, 231] width 23 height 13
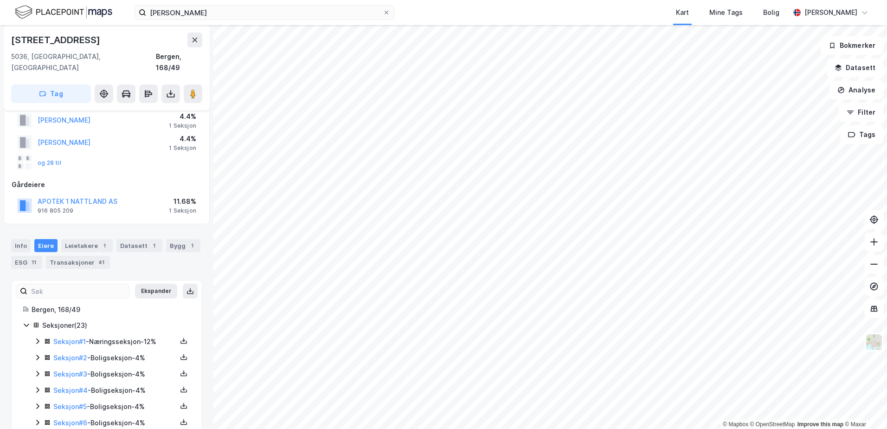
scroll to position [139, 0]
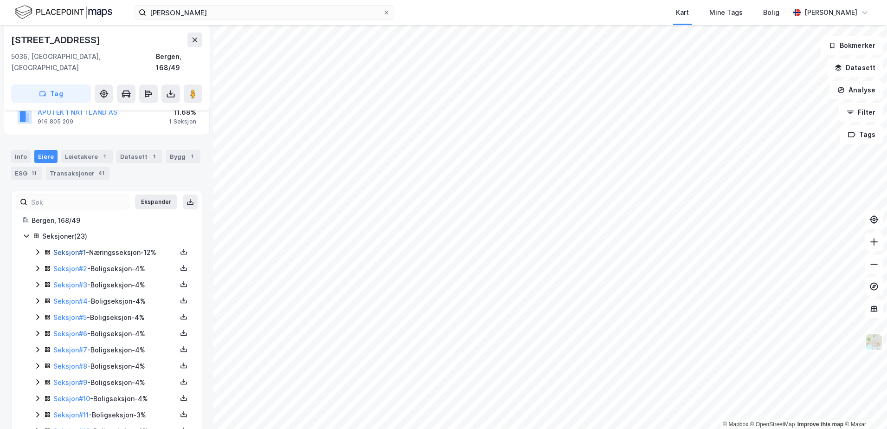
click at [71, 248] on link "Seksjon # 1" at bounding box center [69, 252] width 32 height 8
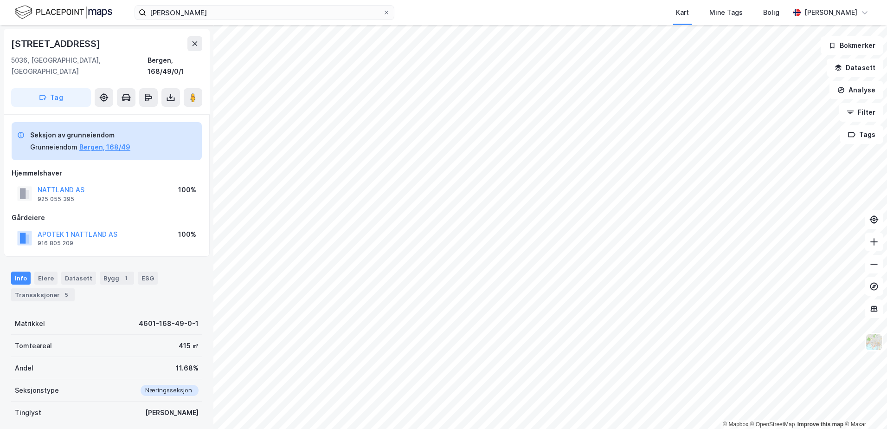
scroll to position [84, 0]
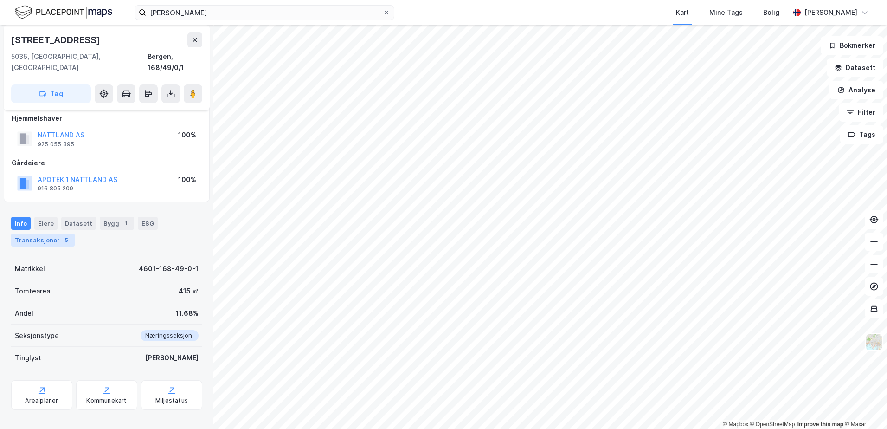
click at [56, 233] on div "Transaksjoner 5" at bounding box center [43, 239] width 64 height 13
